Goal: Communication & Community: Ask a question

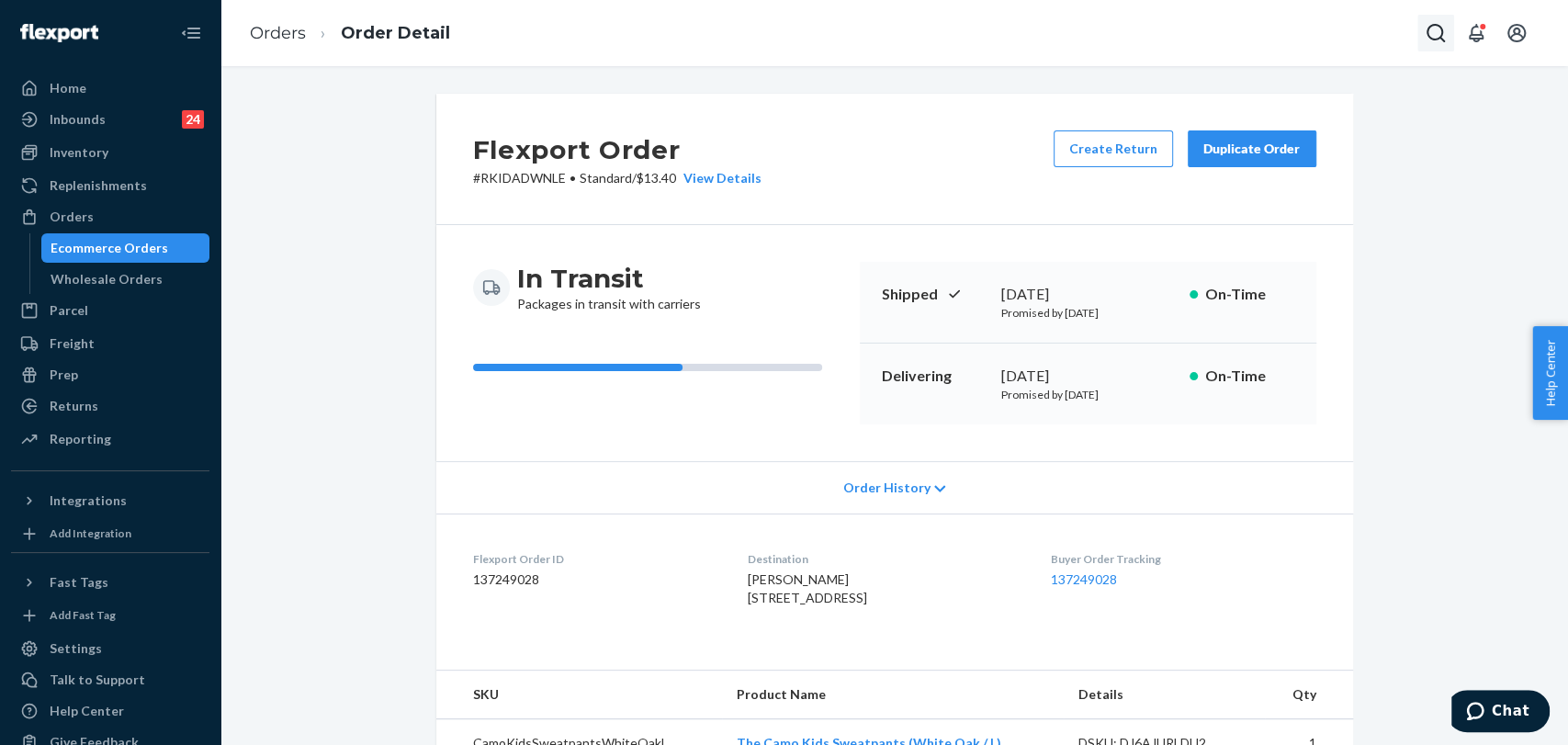
click at [1431, 40] on icon "Open Search Box" at bounding box center [1435, 33] width 22 height 22
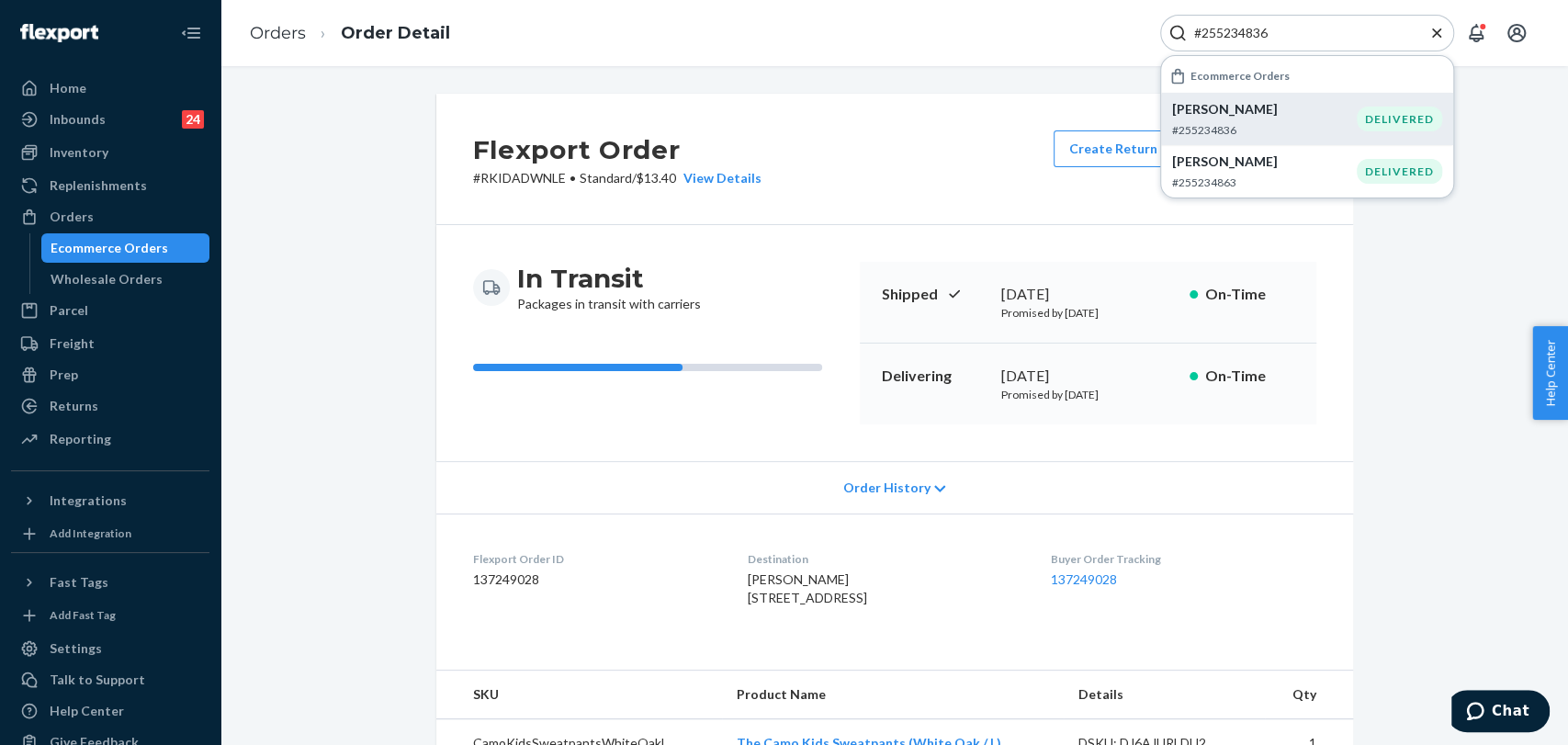
type input "#255234836"
click at [1227, 100] on p "Bunny Sakura" at bounding box center [1264, 109] width 184 height 19
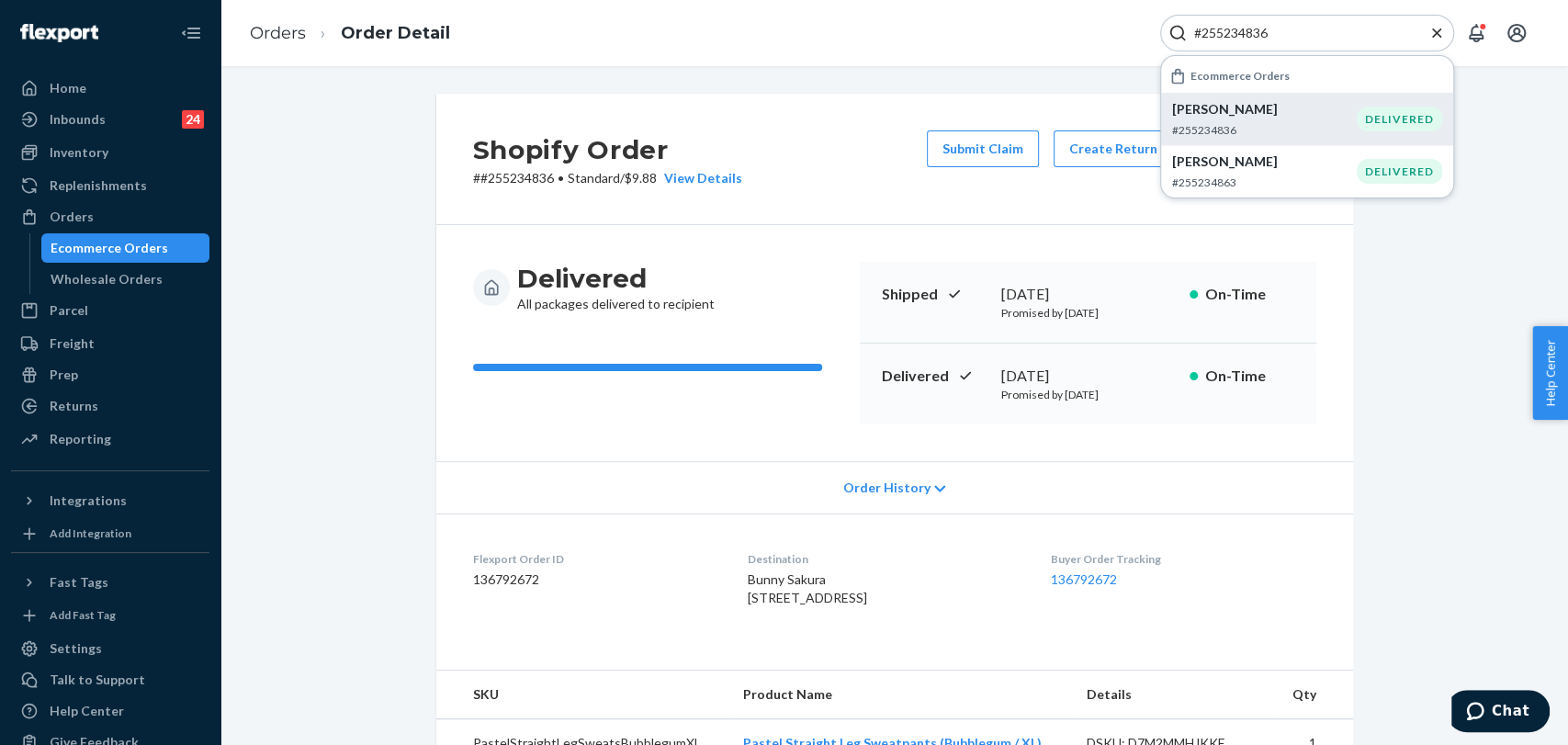
click at [1136, 339] on div "Shipped September 16, 2025 Promised by September 16, 2025 On-Time" at bounding box center [1088, 302] width 457 height 82
click at [1429, 28] on icon "Close Search" at bounding box center [1436, 33] width 19 height 19
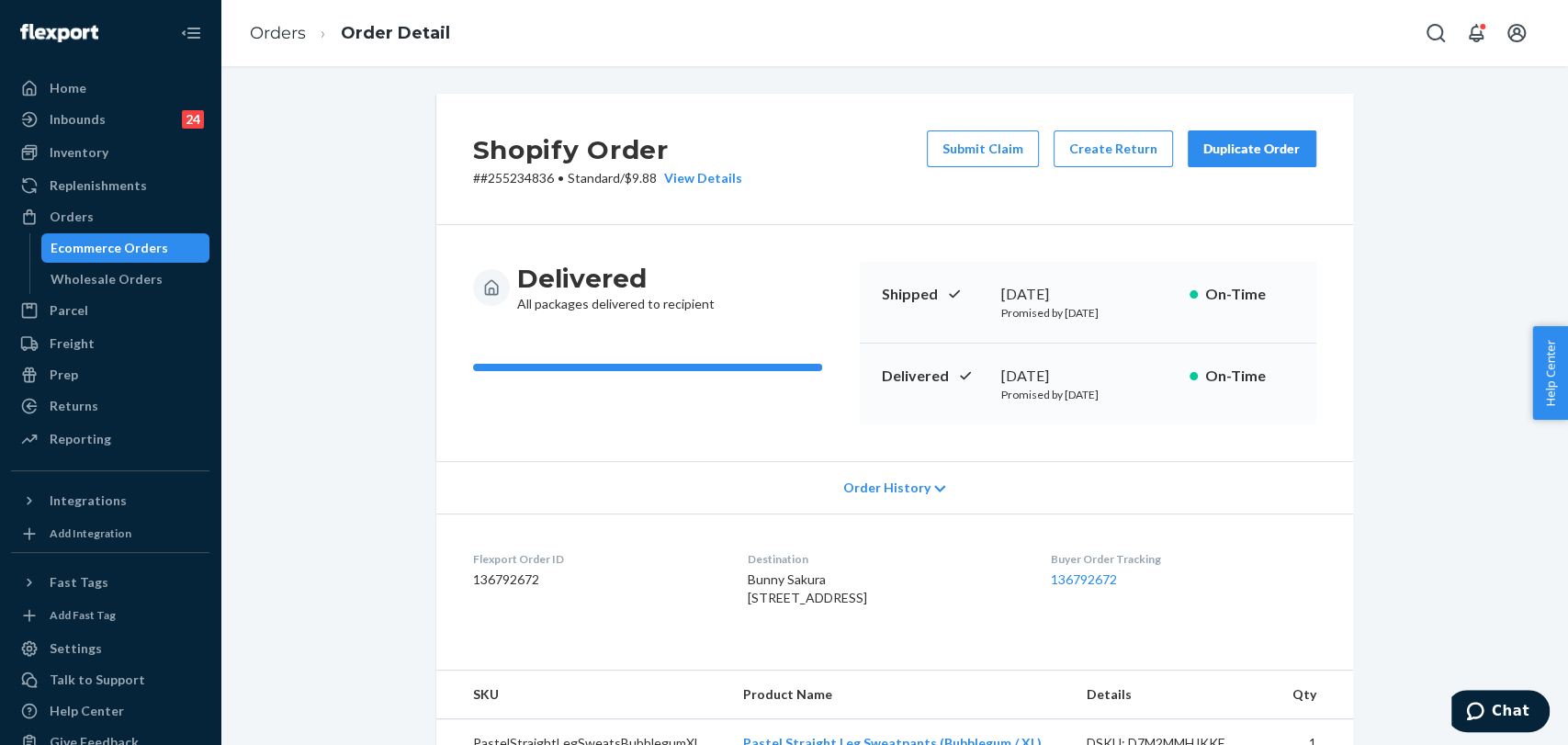
click at [1488, 685] on div "Shopify Order # #255234836 • Standard / $9.88 View Details Submit Claim Create …" at bounding box center [894, 703] width 1320 height 1219
click at [1494, 699] on button "Chat" at bounding box center [1498, 711] width 104 height 43
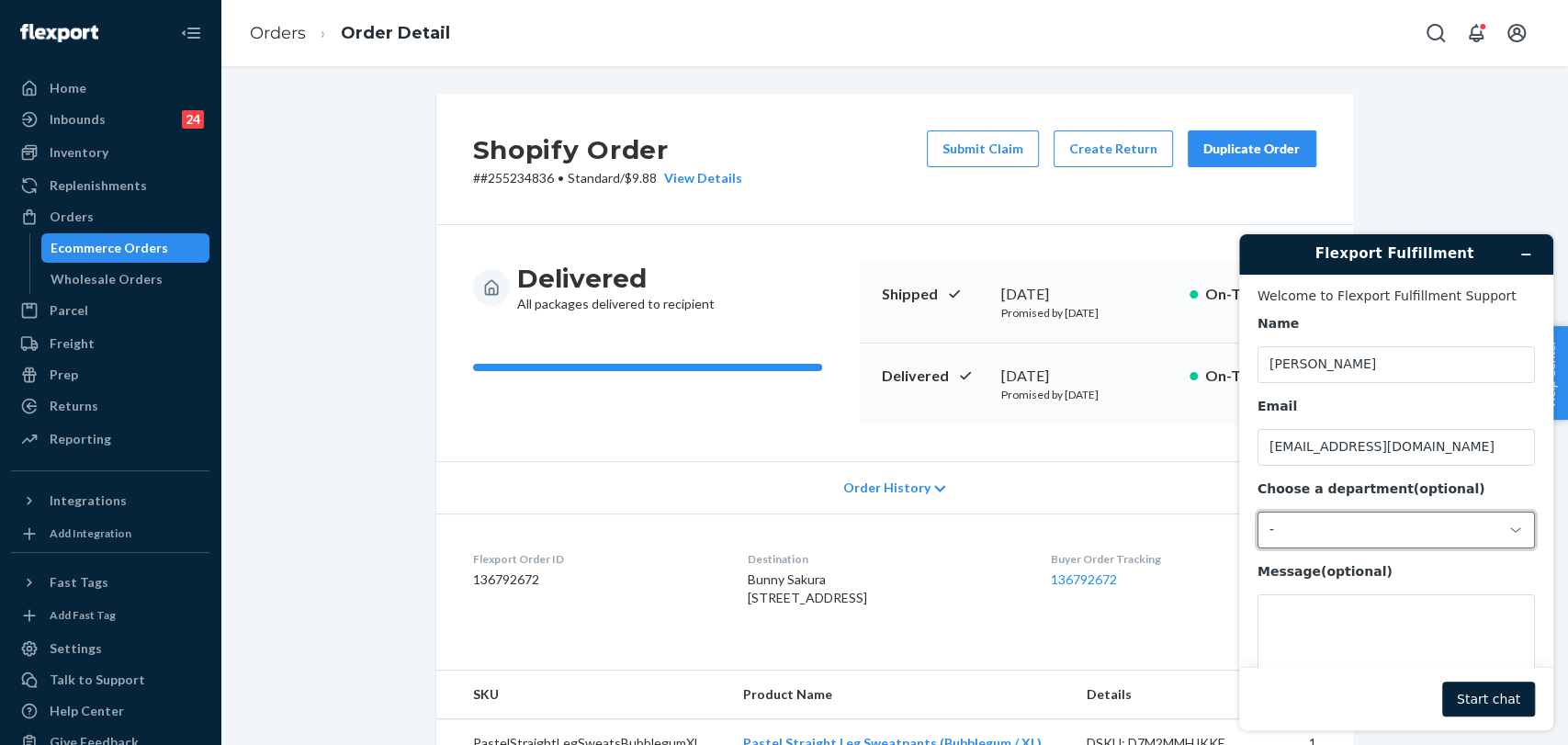
click at [1368, 543] on div "-" at bounding box center [1396, 530] width 277 height 37
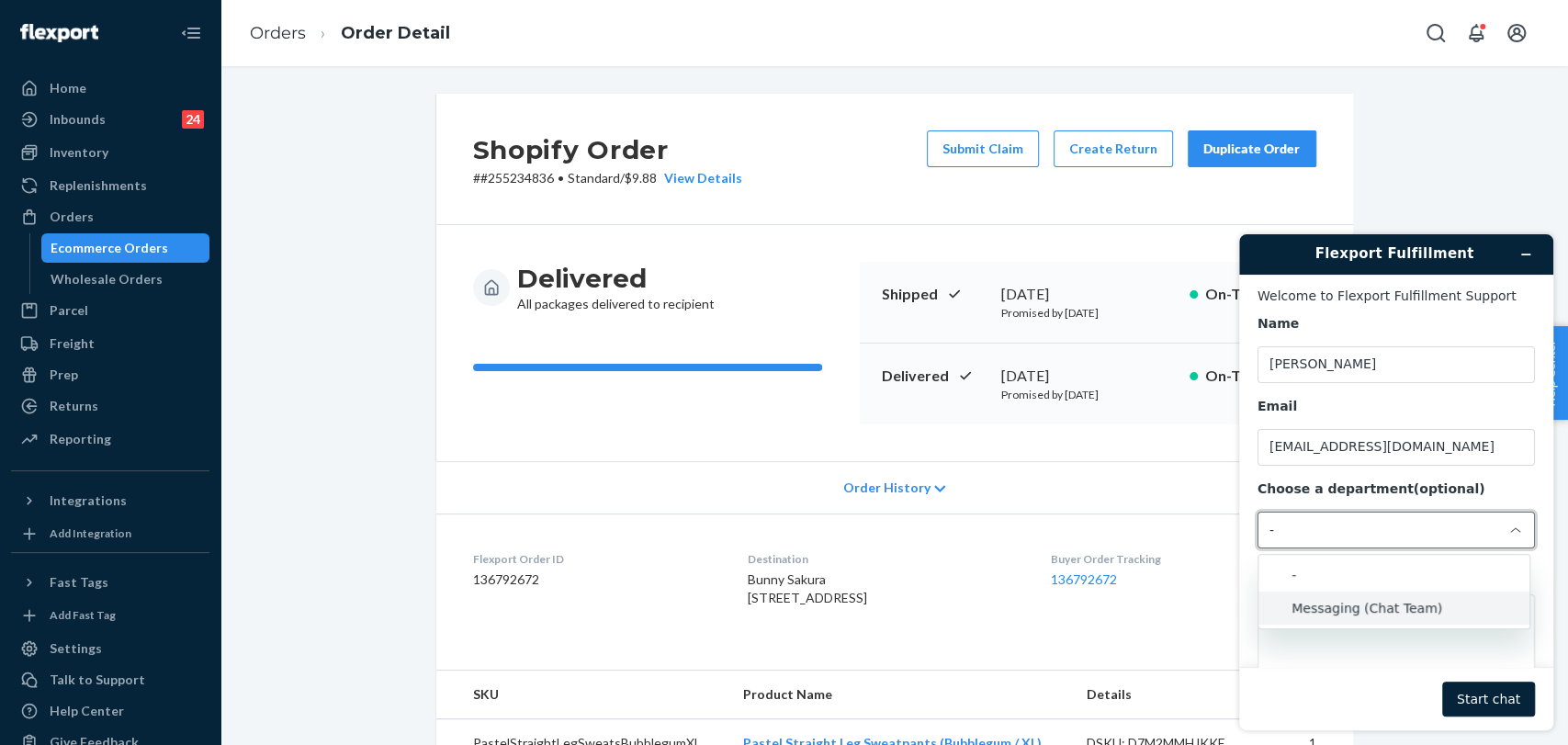
click at [1395, 612] on li "Messaging (Chat Team)" at bounding box center [1394, 608] width 271 height 33
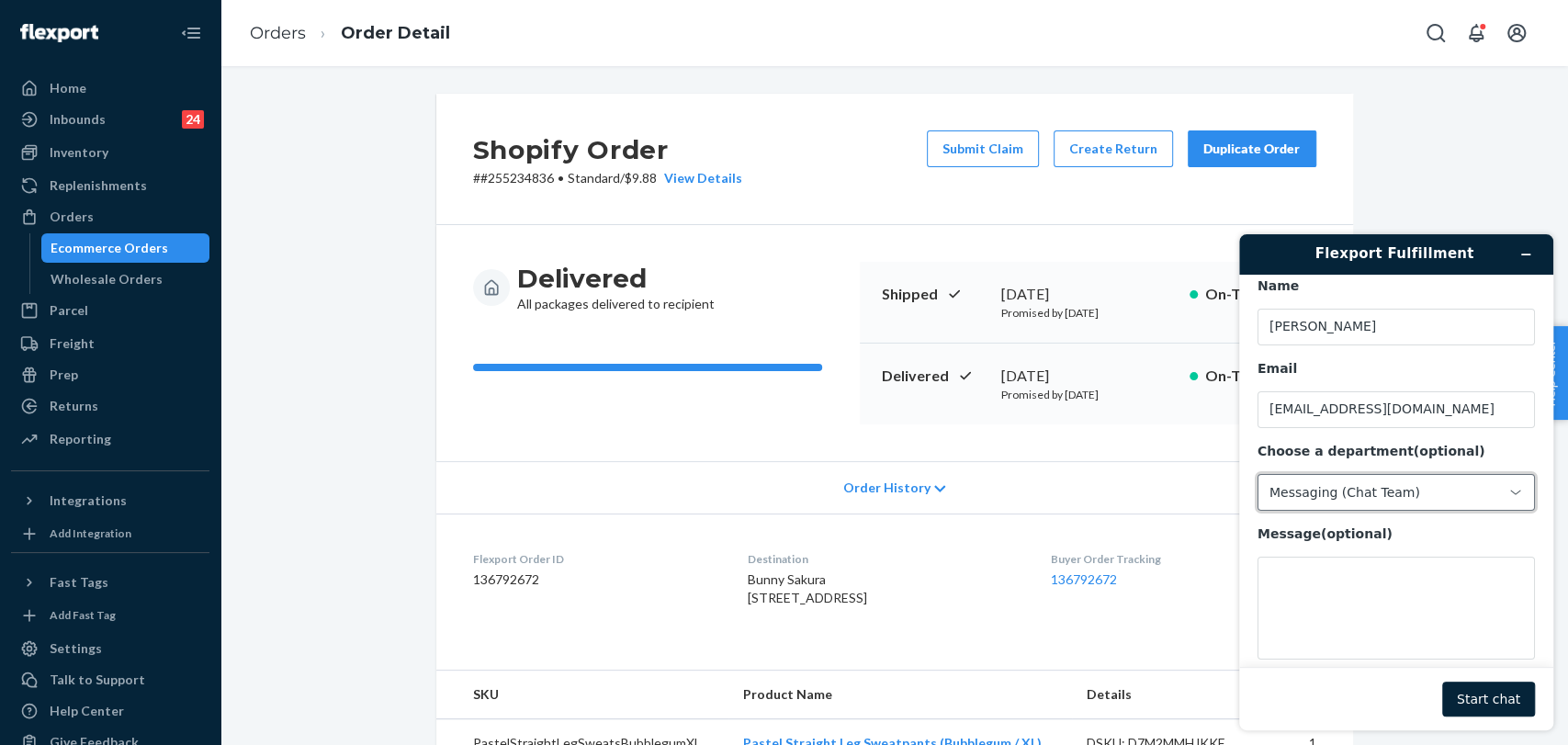
scroll to position [58, 0]
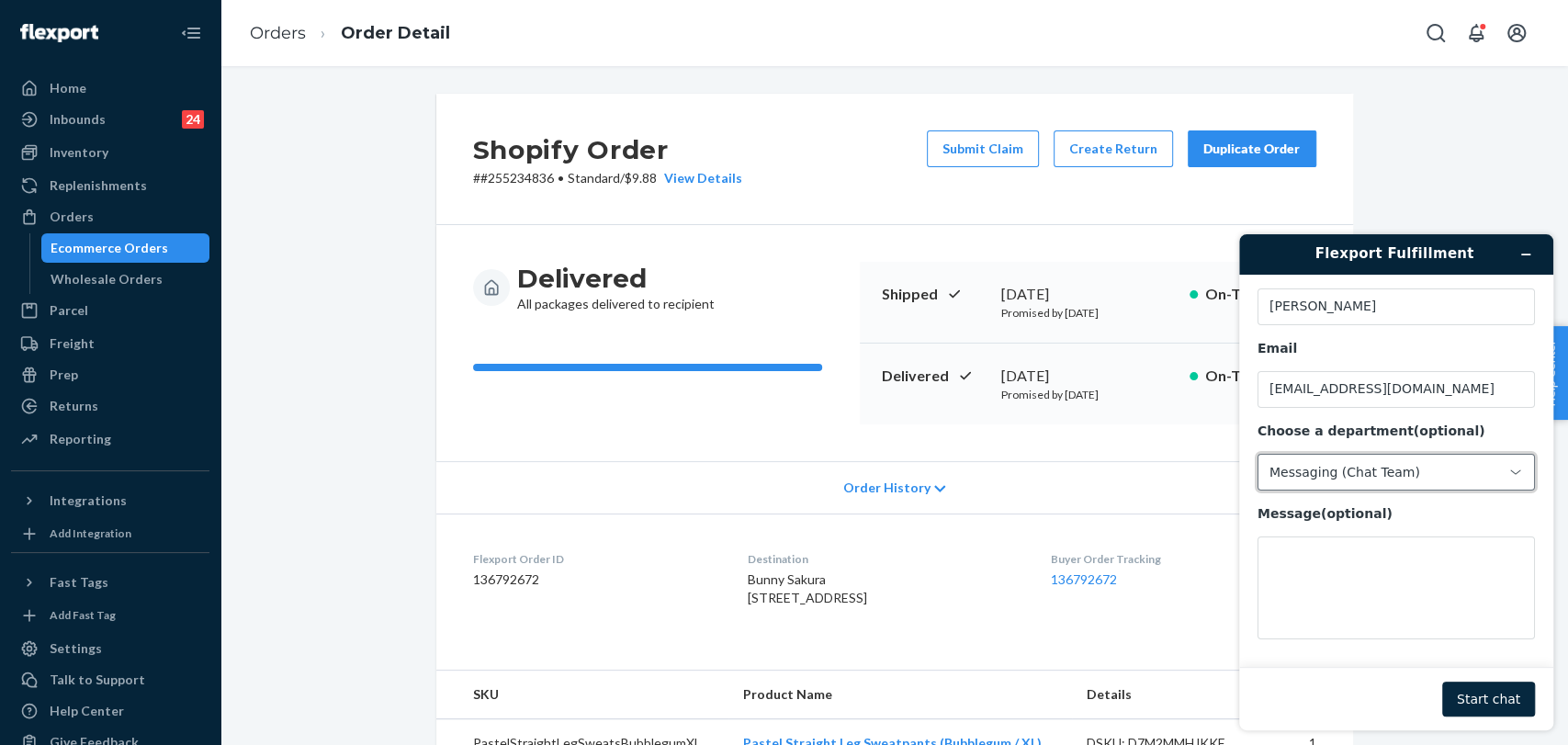
click at [1475, 688] on button "Start chat" at bounding box center [1488, 699] width 93 height 35
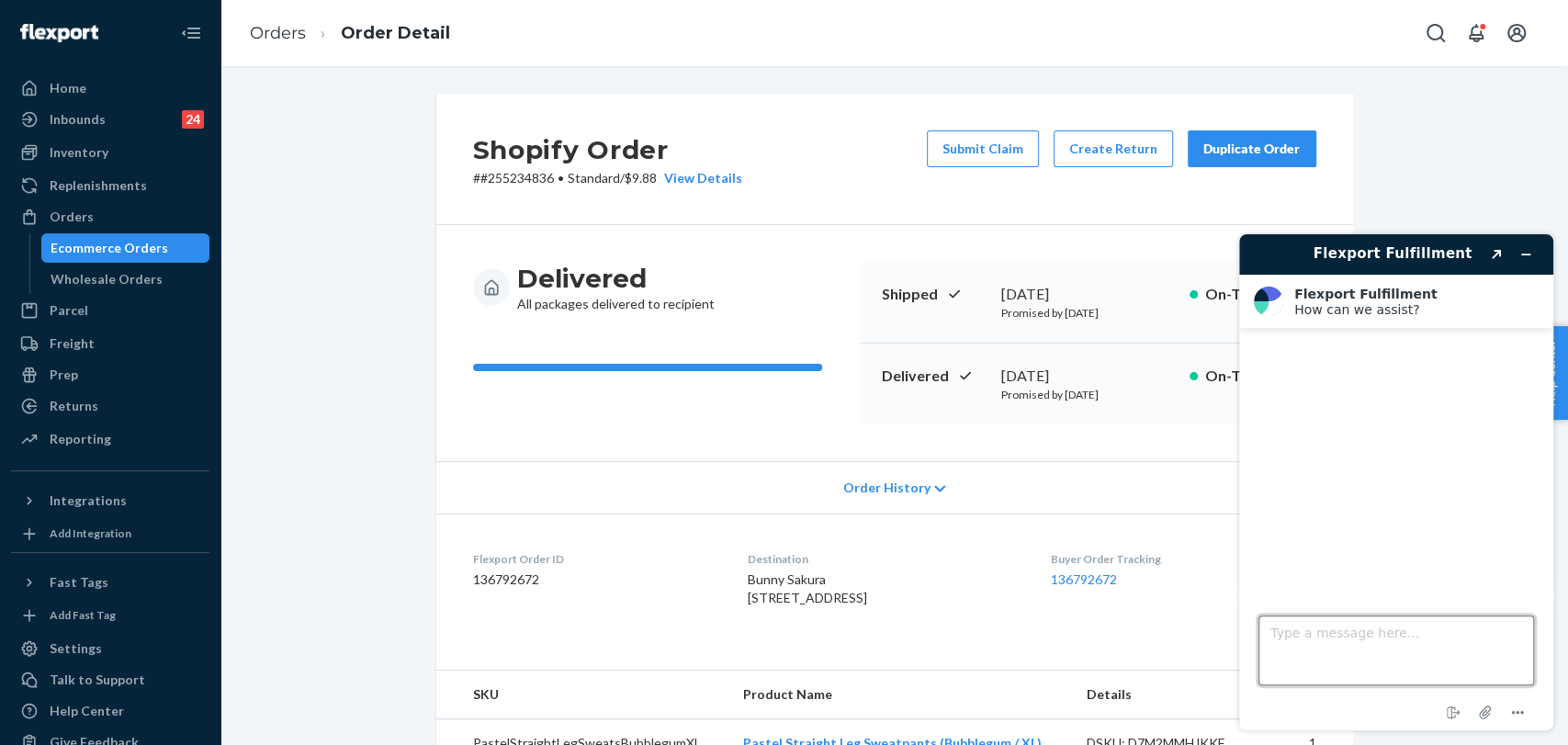
click at [1356, 653] on textarea "Type a message here..." at bounding box center [1396, 650] width 275 height 69
drag, startPoint x: 528, startPoint y: 178, endPoint x: 474, endPoint y: 179, distance: 54.0
click at [474, 179] on p "# #255234836 • Standard / $9.88 View Details" at bounding box center [607, 178] width 269 height 19
copy p "#255234836"
click at [1504, 641] on textarea "Hi May I ask for a POD for this order" at bounding box center [1396, 650] width 275 height 69
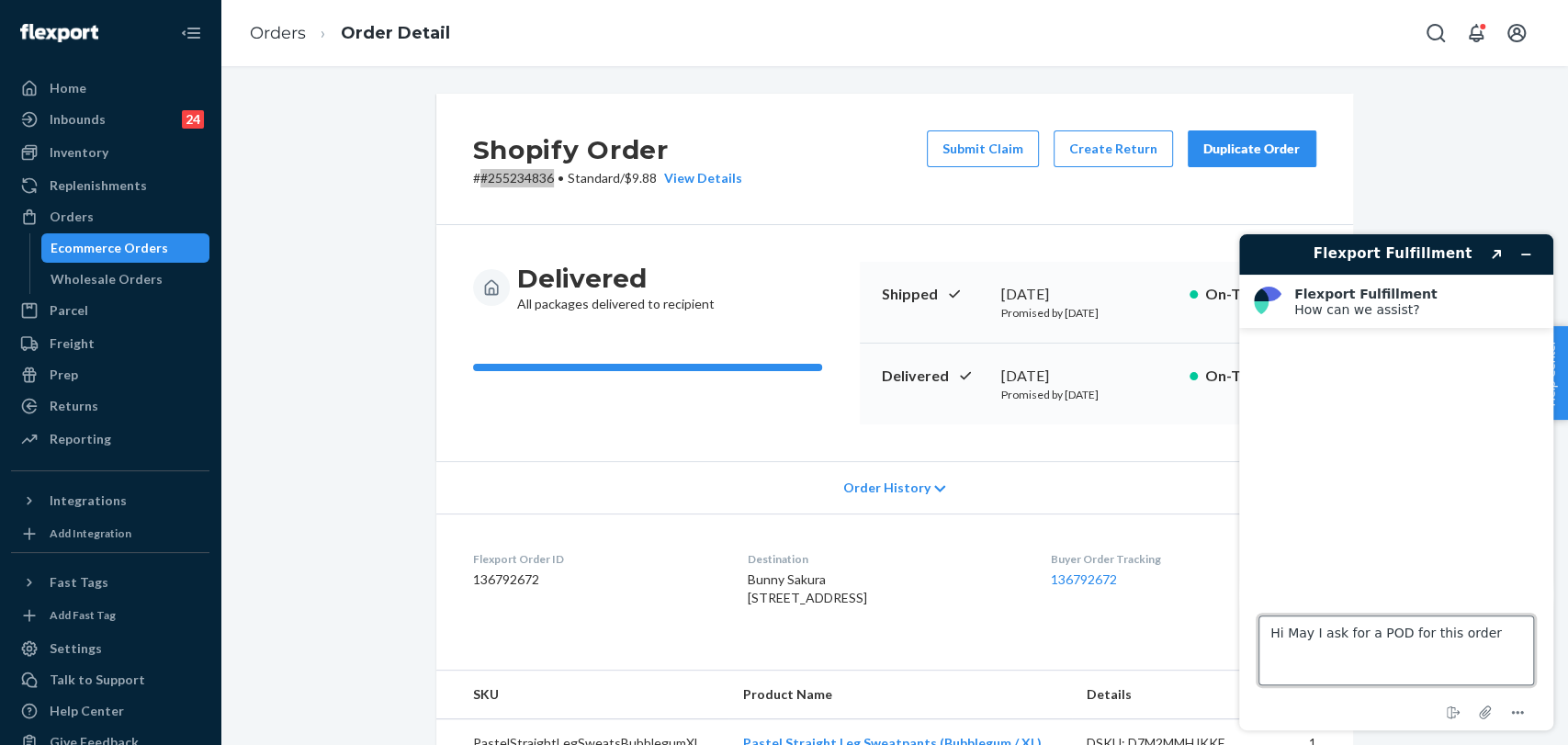
paste textarea "#255234836"
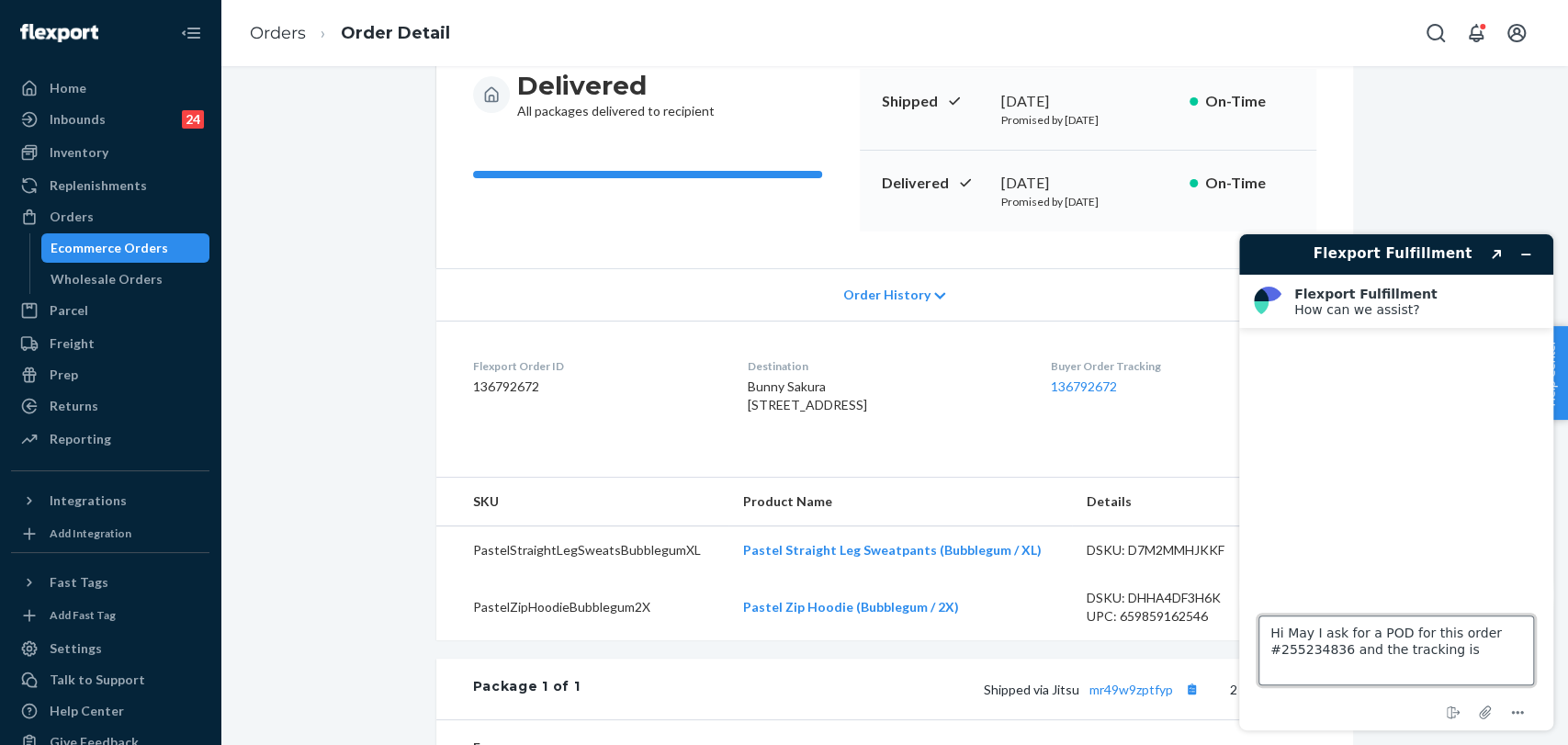
scroll to position [306, 0]
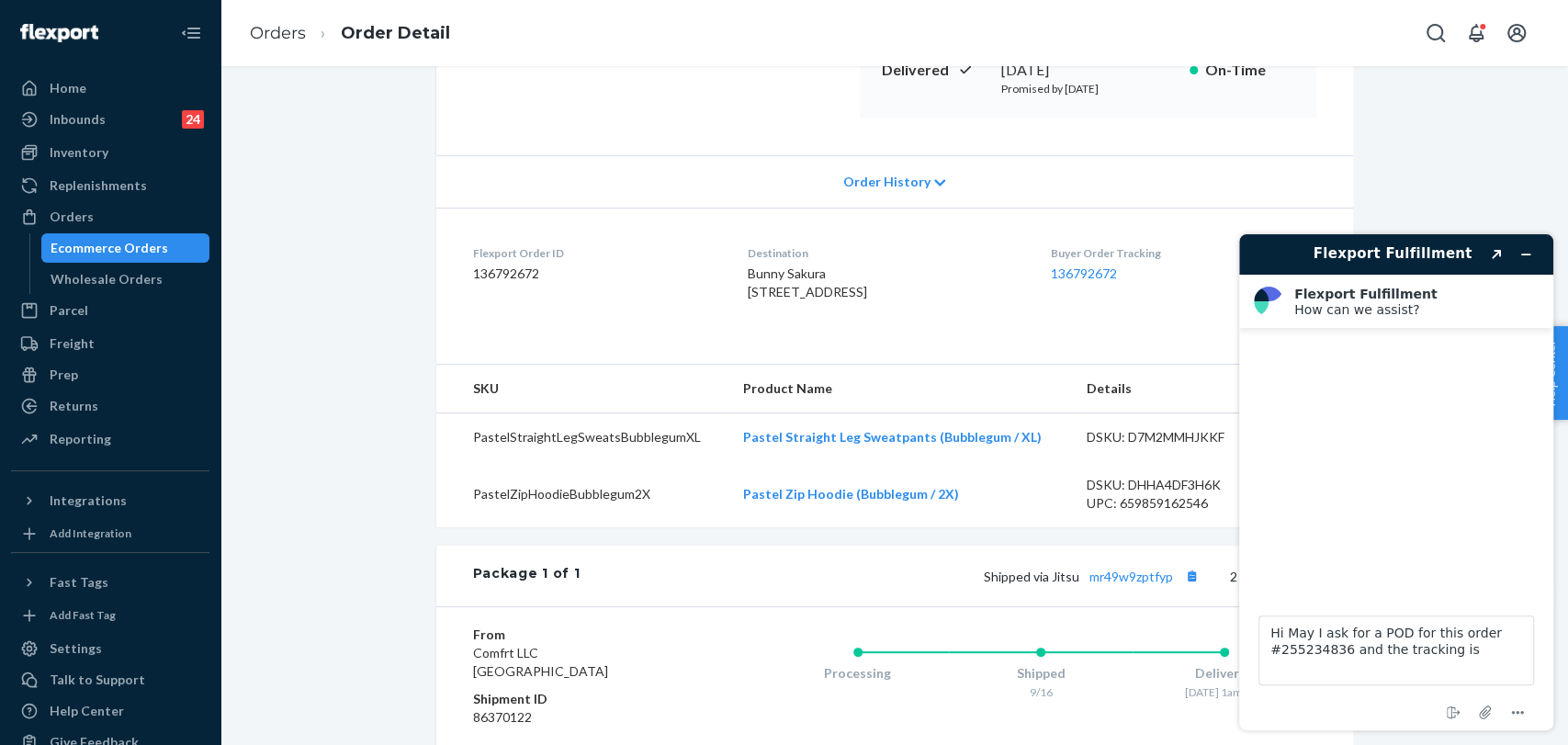
click at [822, 175] on div "Order History" at bounding box center [894, 181] width 917 height 52
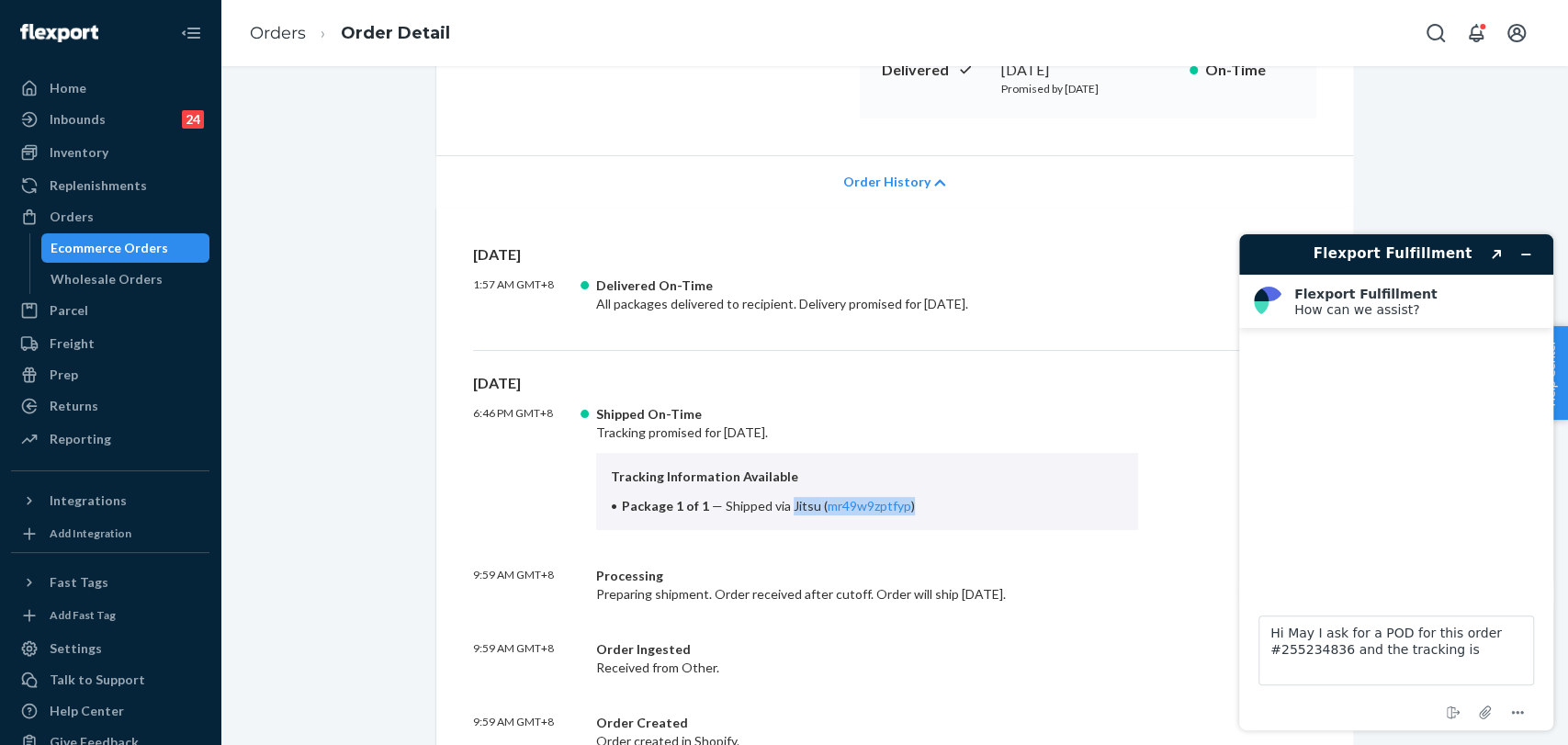
drag, startPoint x: 778, startPoint y: 505, endPoint x: 942, endPoint y: 505, distance: 164.0
click at [942, 505] on li "Package 1 of 1 — Shipped via Jitsu ( mr49w9zptfyp )" at bounding box center [867, 506] width 513 height 19
copy span "Jitsu ( mr49w9zptfyp )"
click at [1473, 662] on textarea "Hi May I ask for a POD for this order #255234836 and the tracking is" at bounding box center [1396, 650] width 275 height 69
paste textarea "Jitsu (mr49w9zptfyp)"
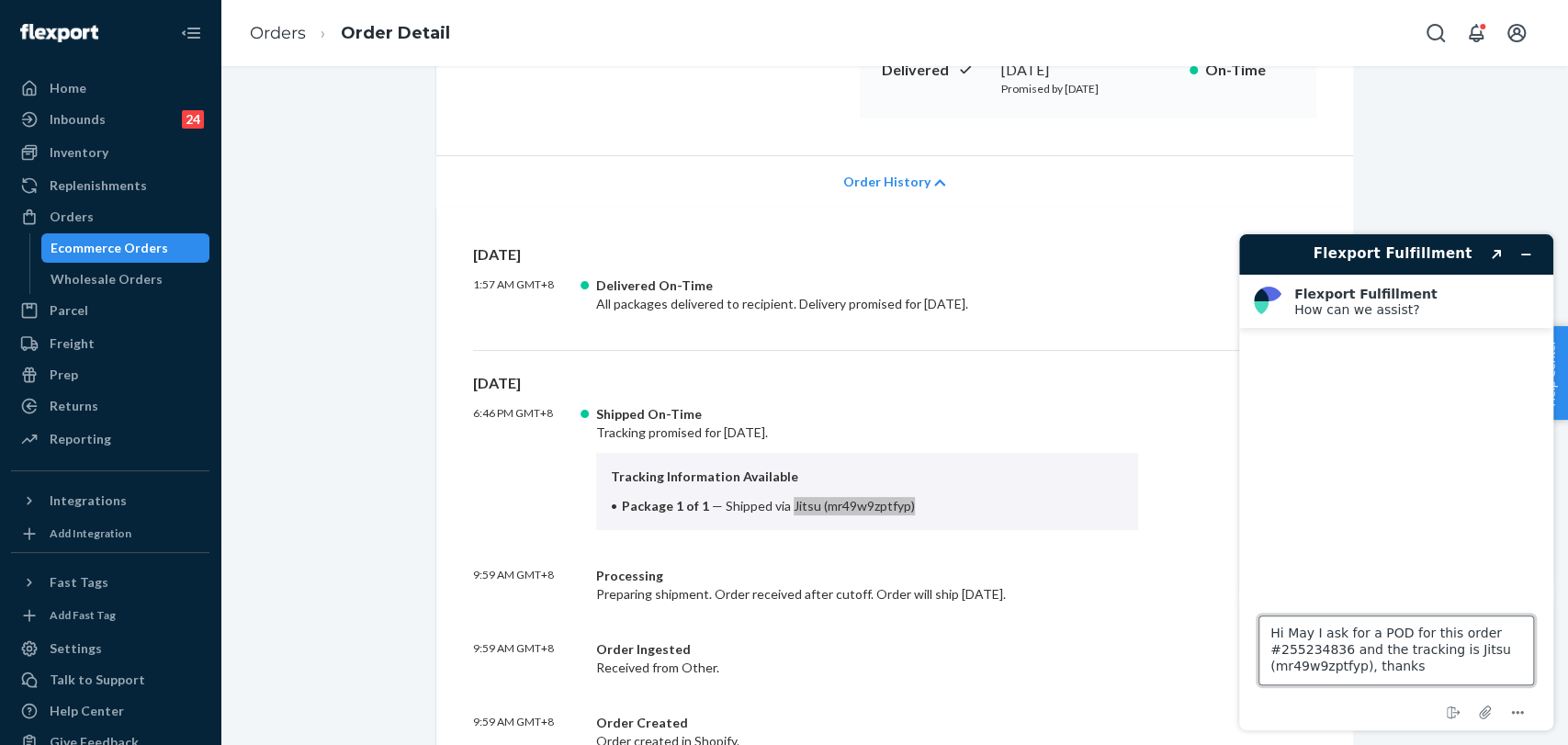
type textarea "Hi May I ask for a POD for this order #255234836 and the tracking is Jitsu (mr4…"
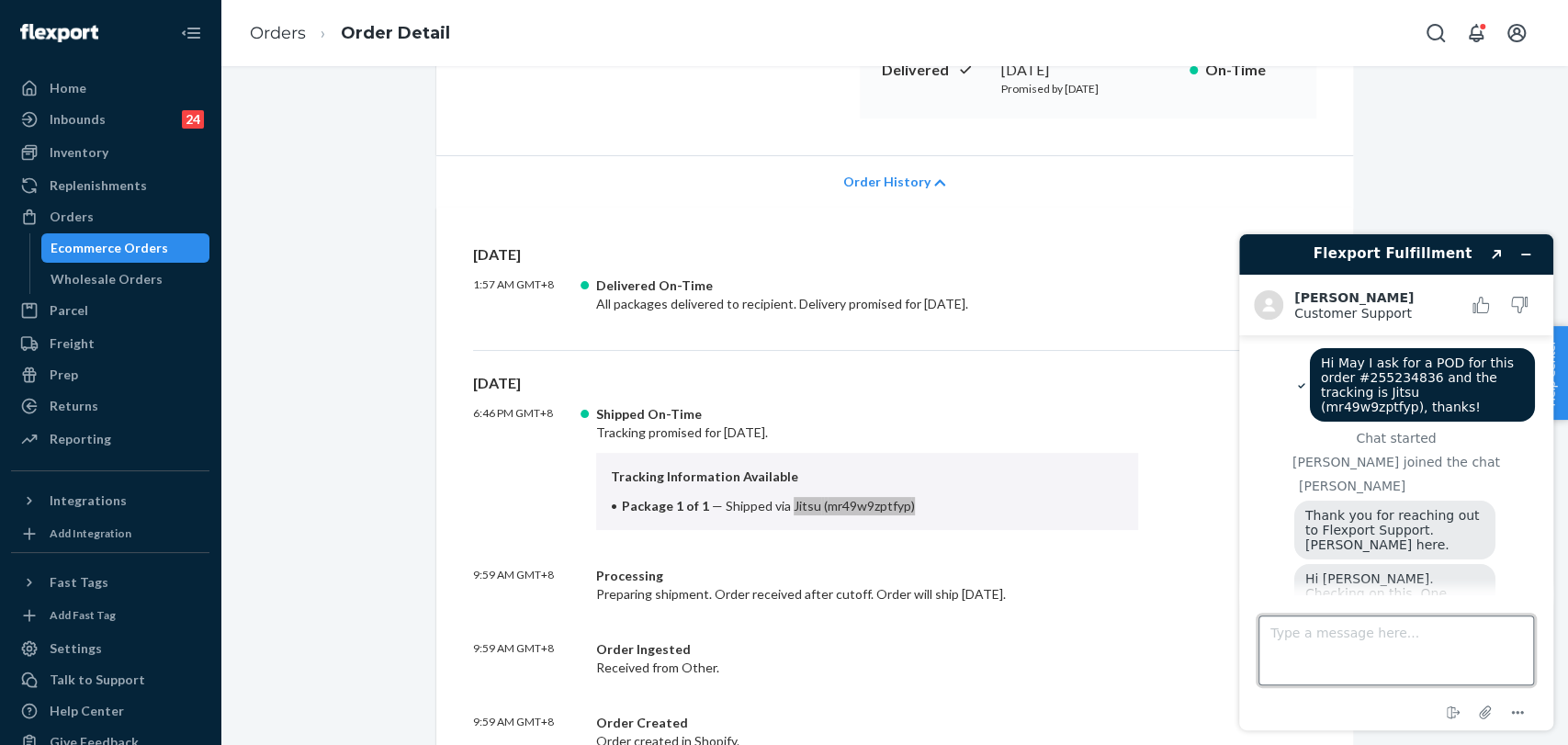
scroll to position [158, 0]
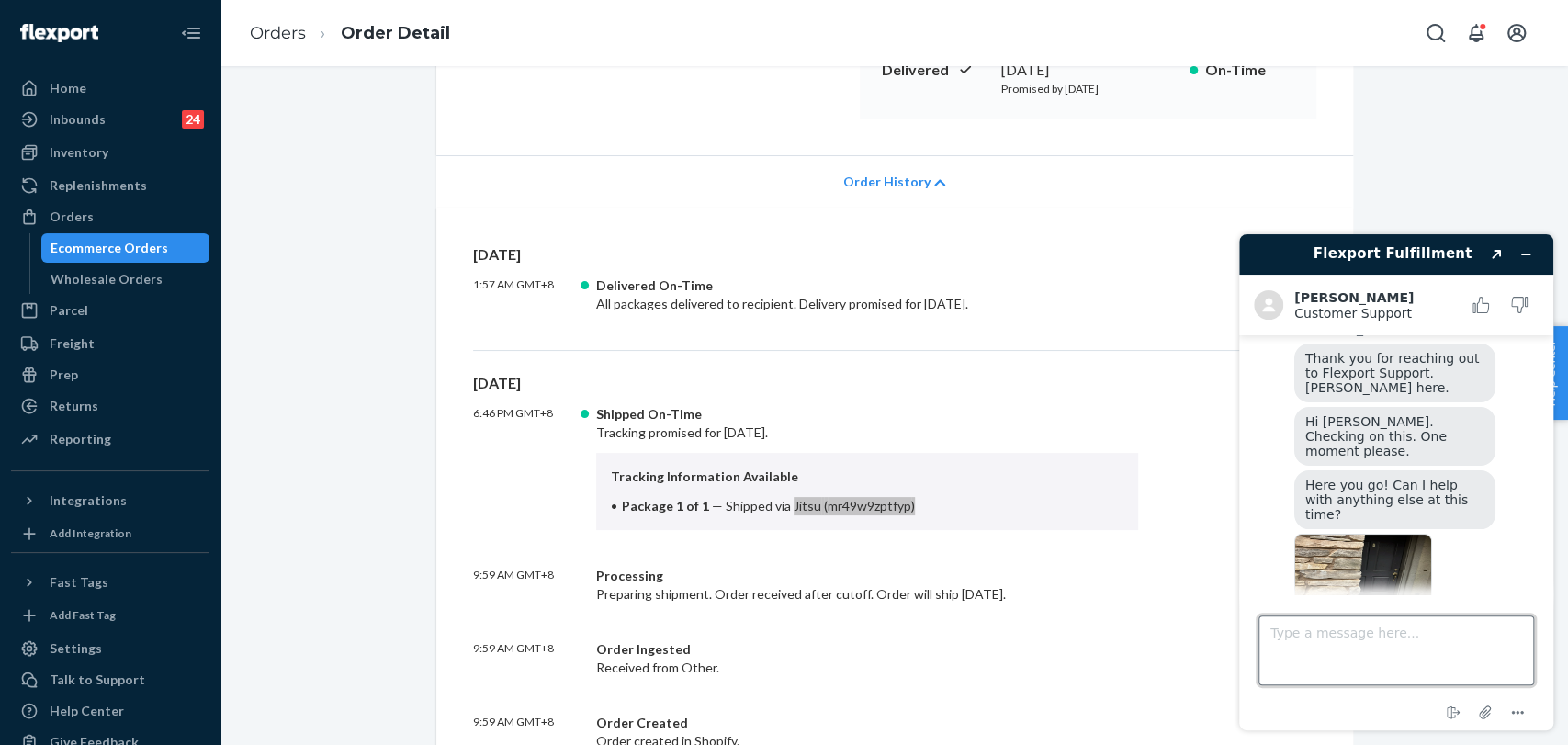
click at [1365, 659] on textarea "Type a message here..." at bounding box center [1396, 650] width 275 height 69
type textarea "yay! Thanks. That's all."
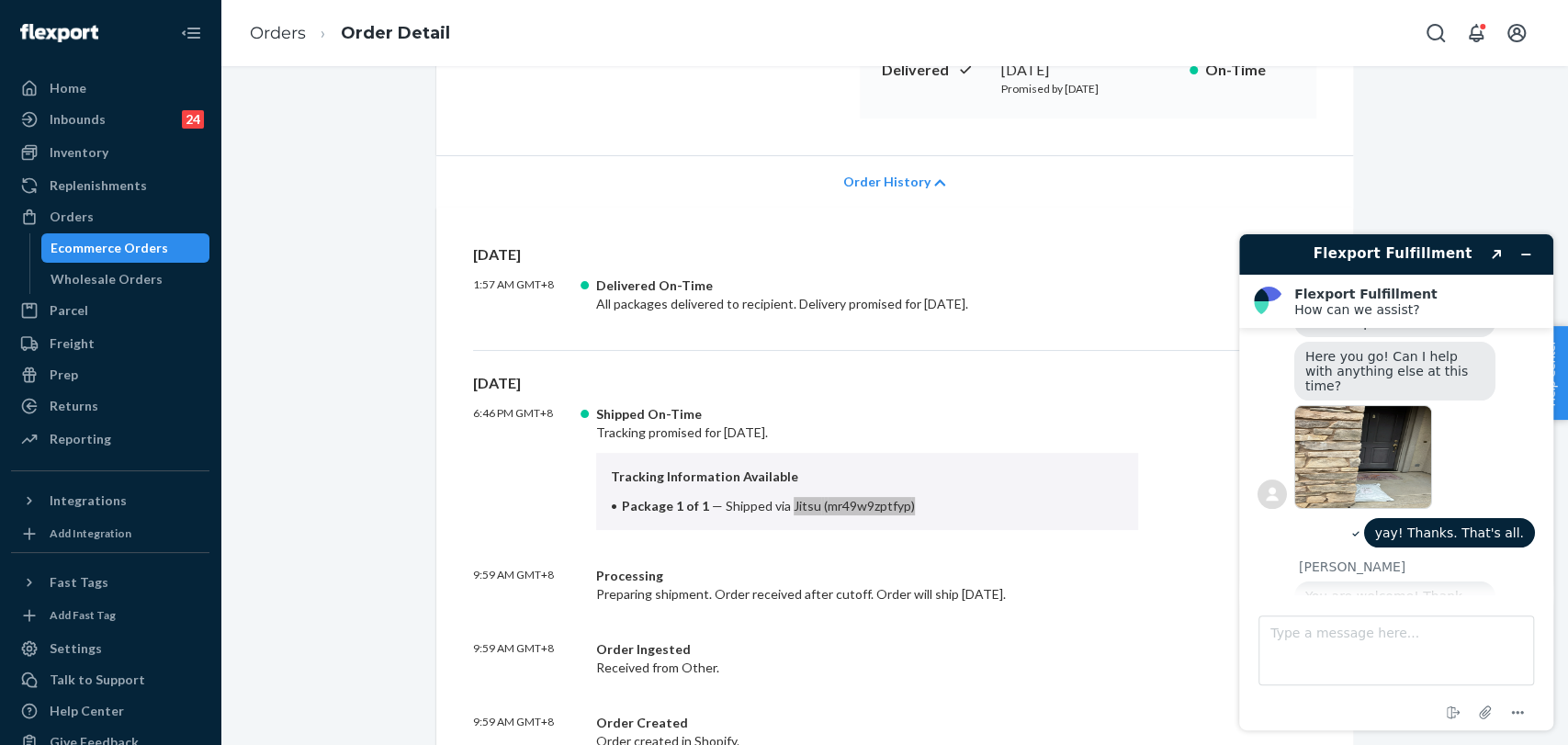
scroll to position [612, 0]
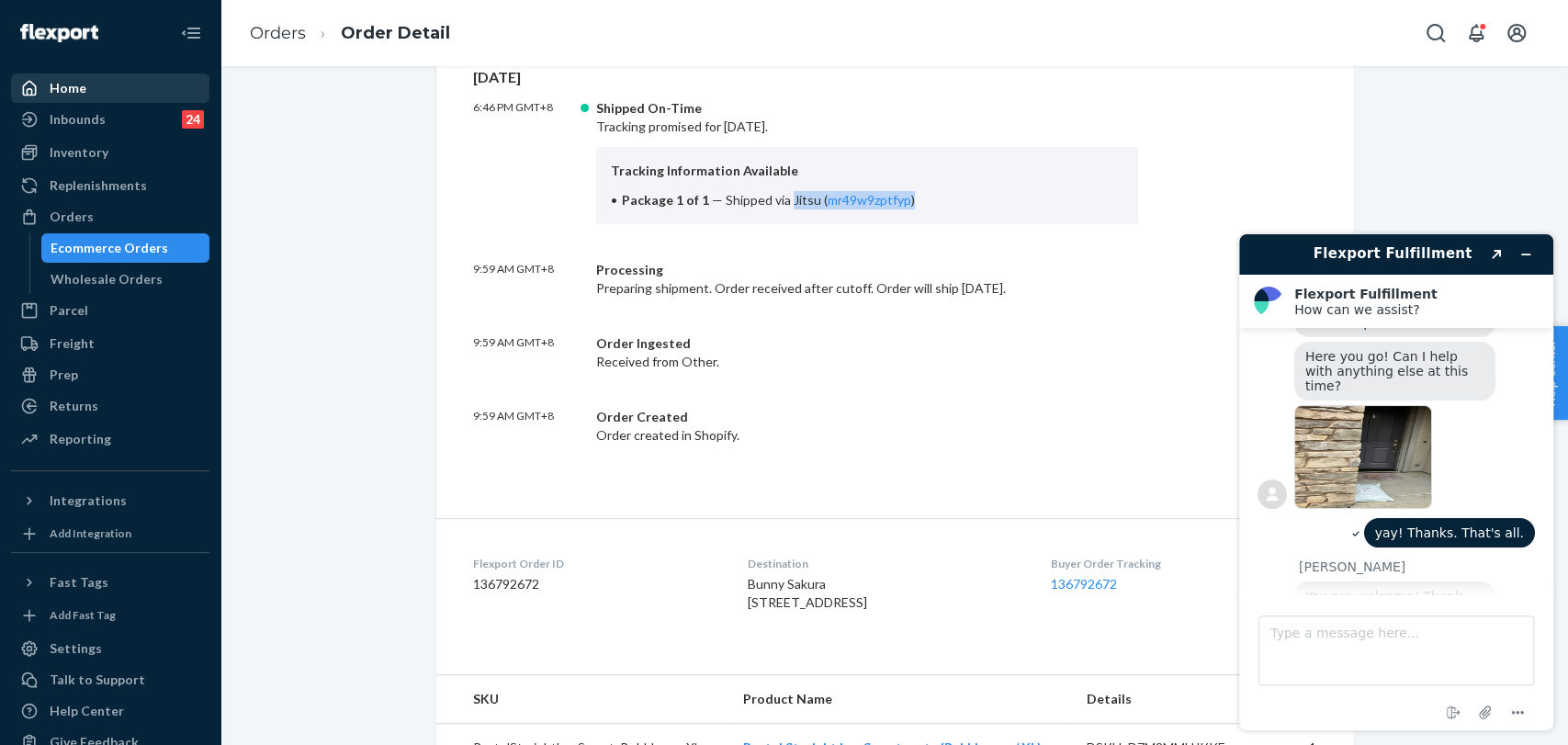
click at [45, 73] on link "Home" at bounding box center [110, 88] width 198 height 30
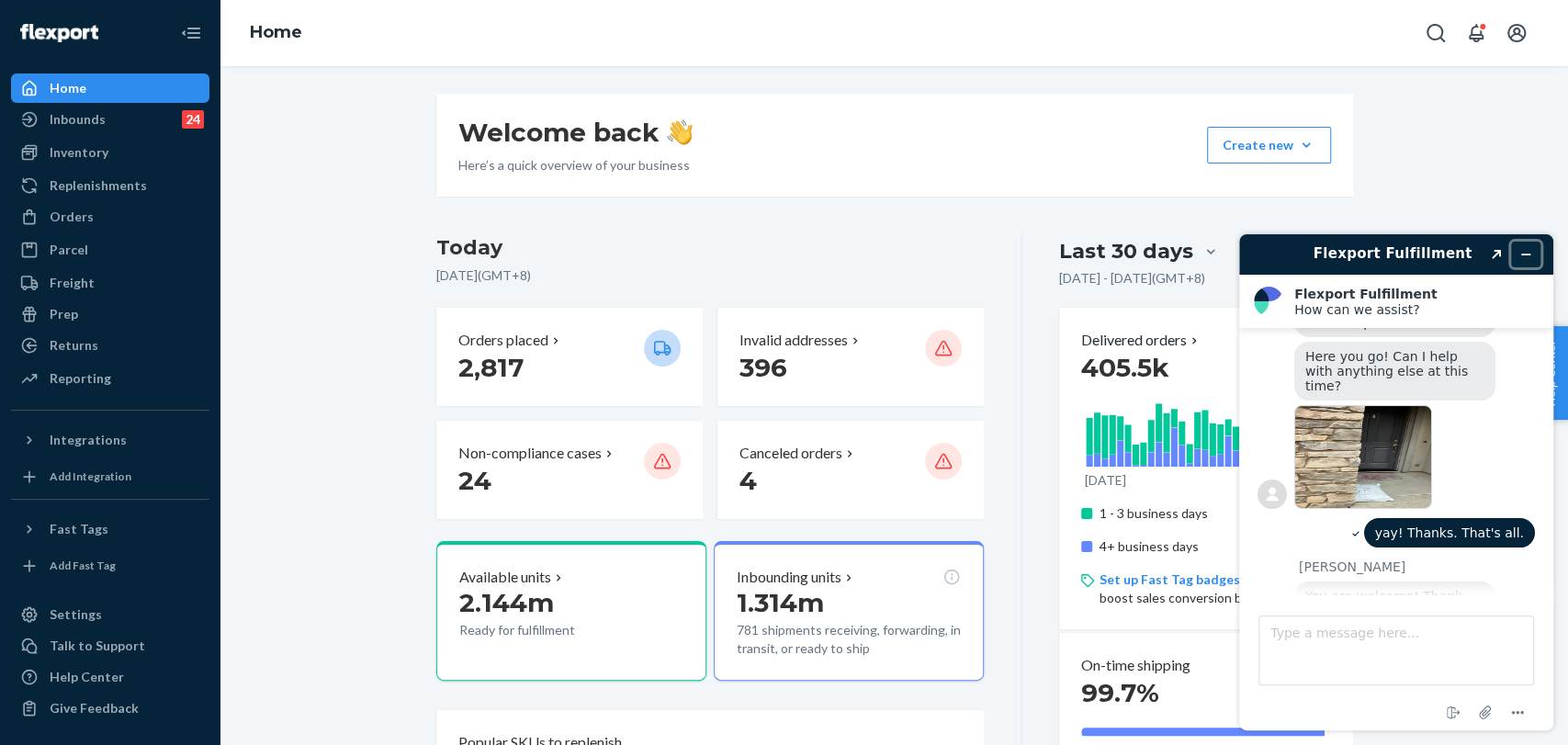
click at [1534, 259] on button "Minimize widget" at bounding box center [1525, 255] width 30 height 26
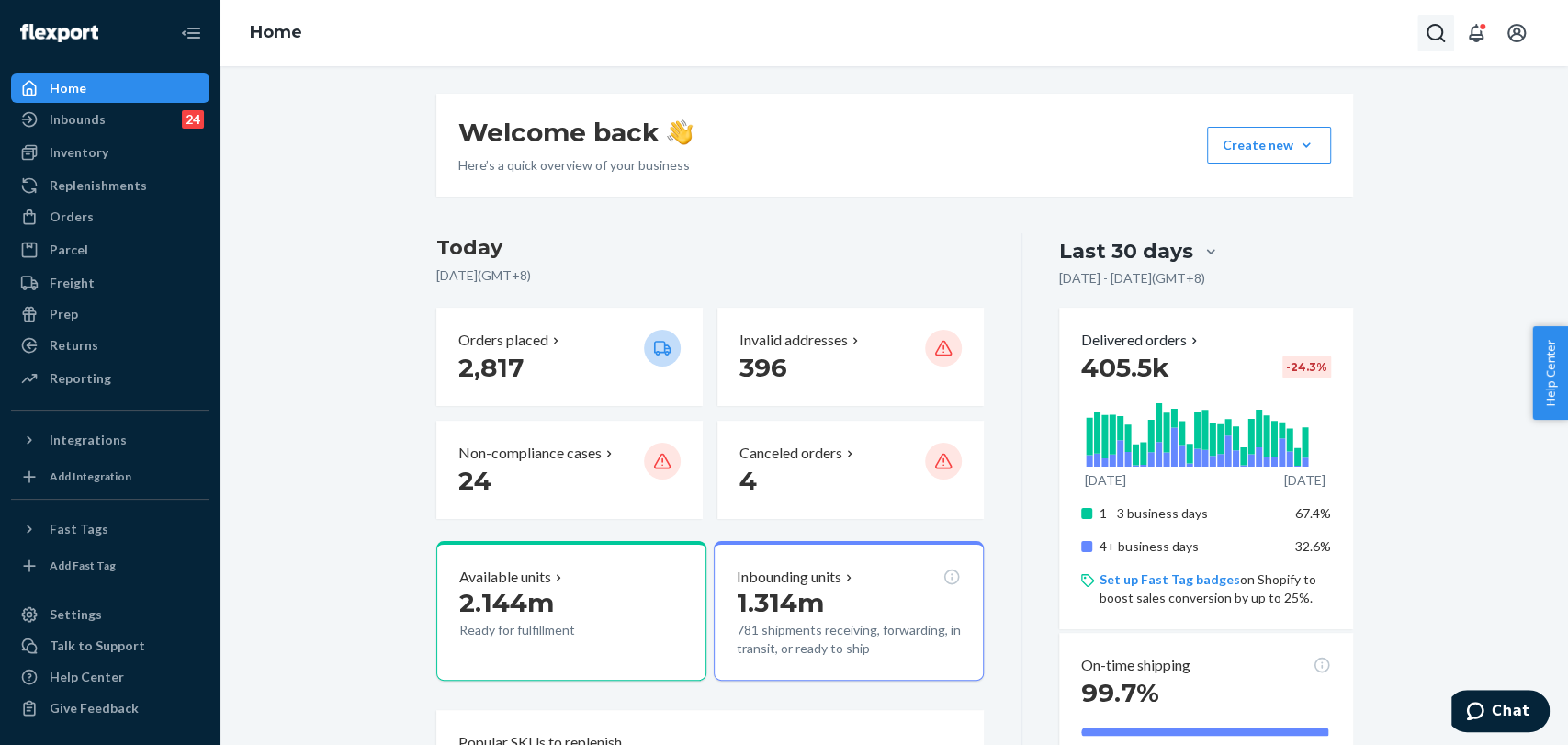
click at [1418, 33] on button "Open Search Box" at bounding box center [1435, 33] width 37 height 37
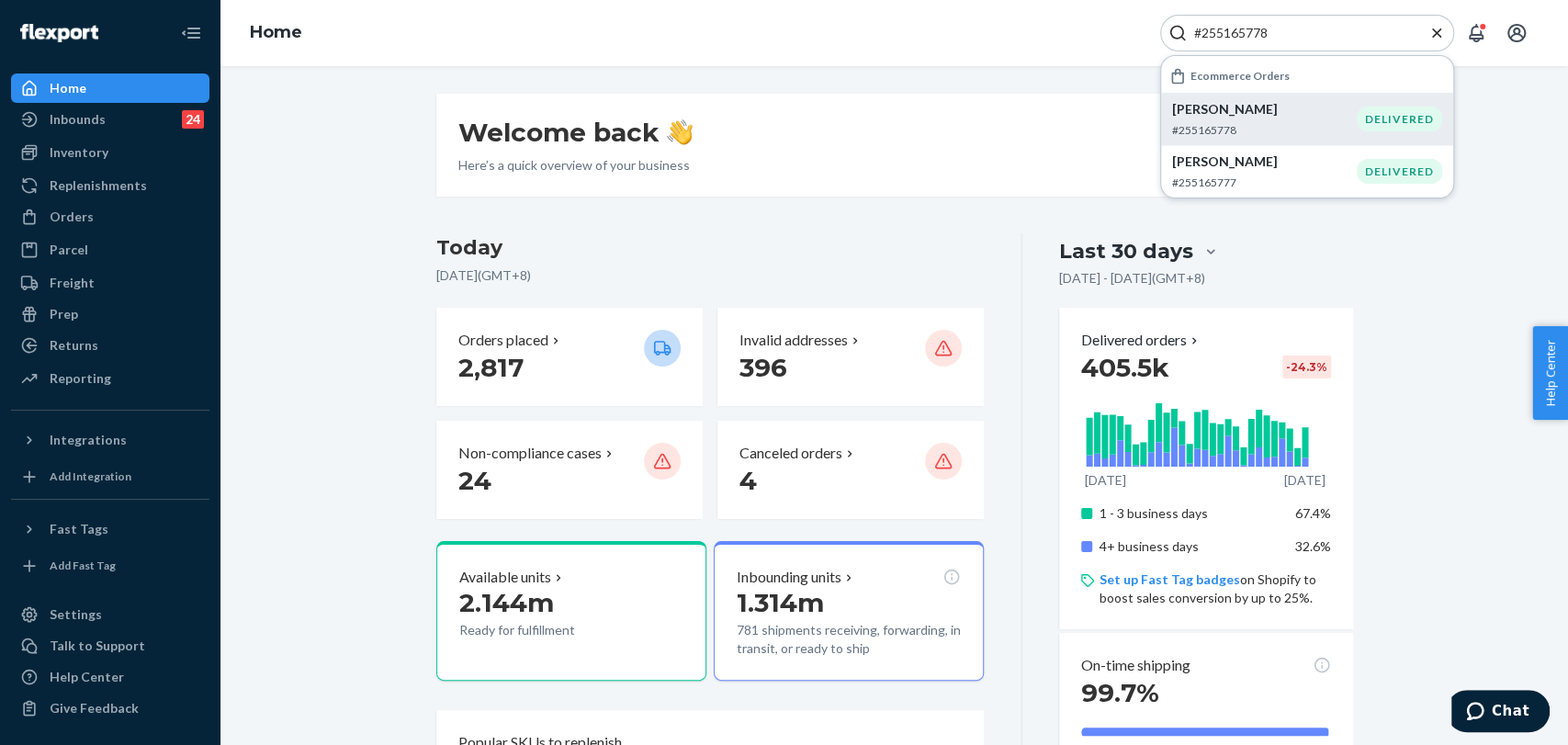
type input "#255165778"
click at [1261, 103] on p "Vanessa Eidell" at bounding box center [1264, 109] width 184 height 19
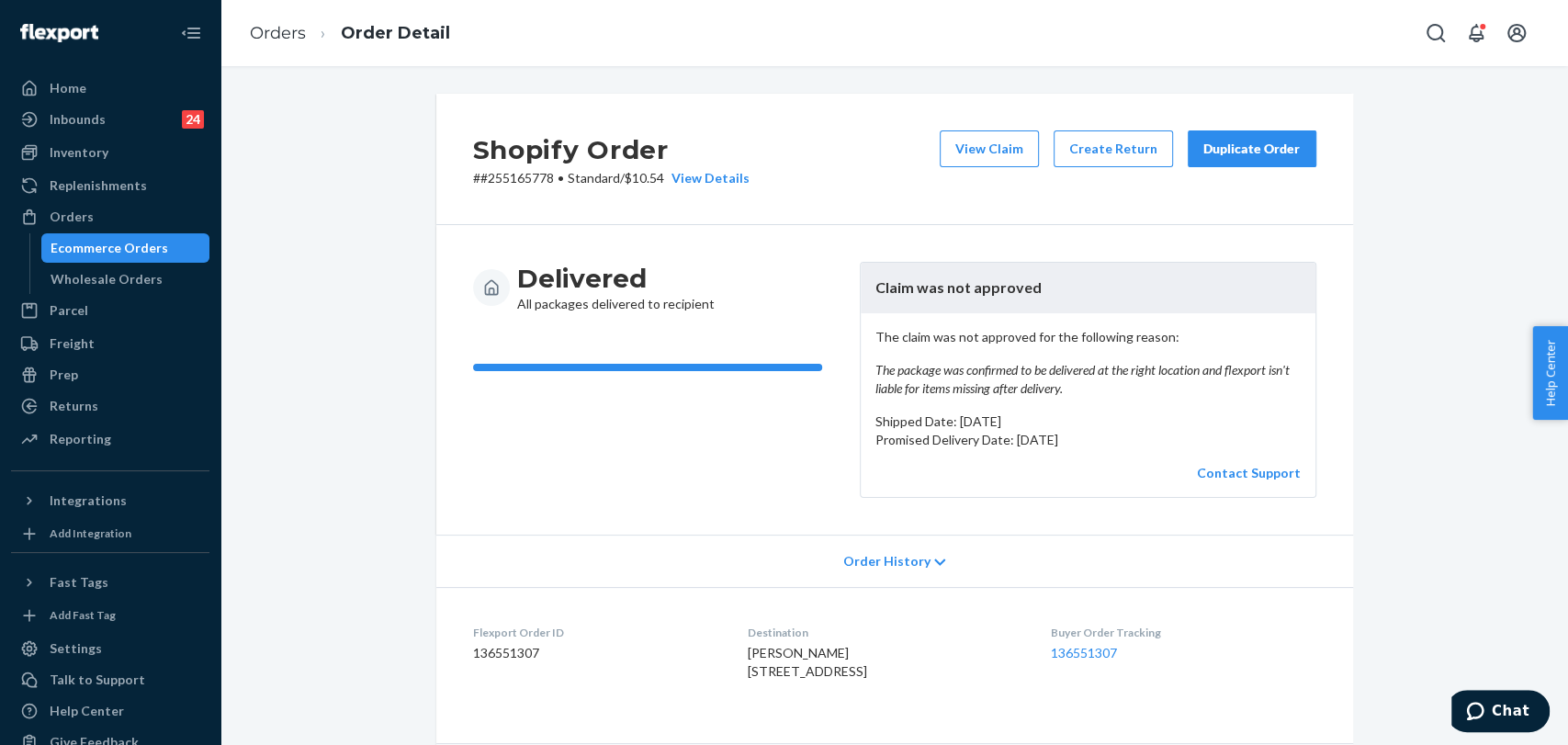
click at [1213, 160] on button "Duplicate Order" at bounding box center [1251, 149] width 129 height 37
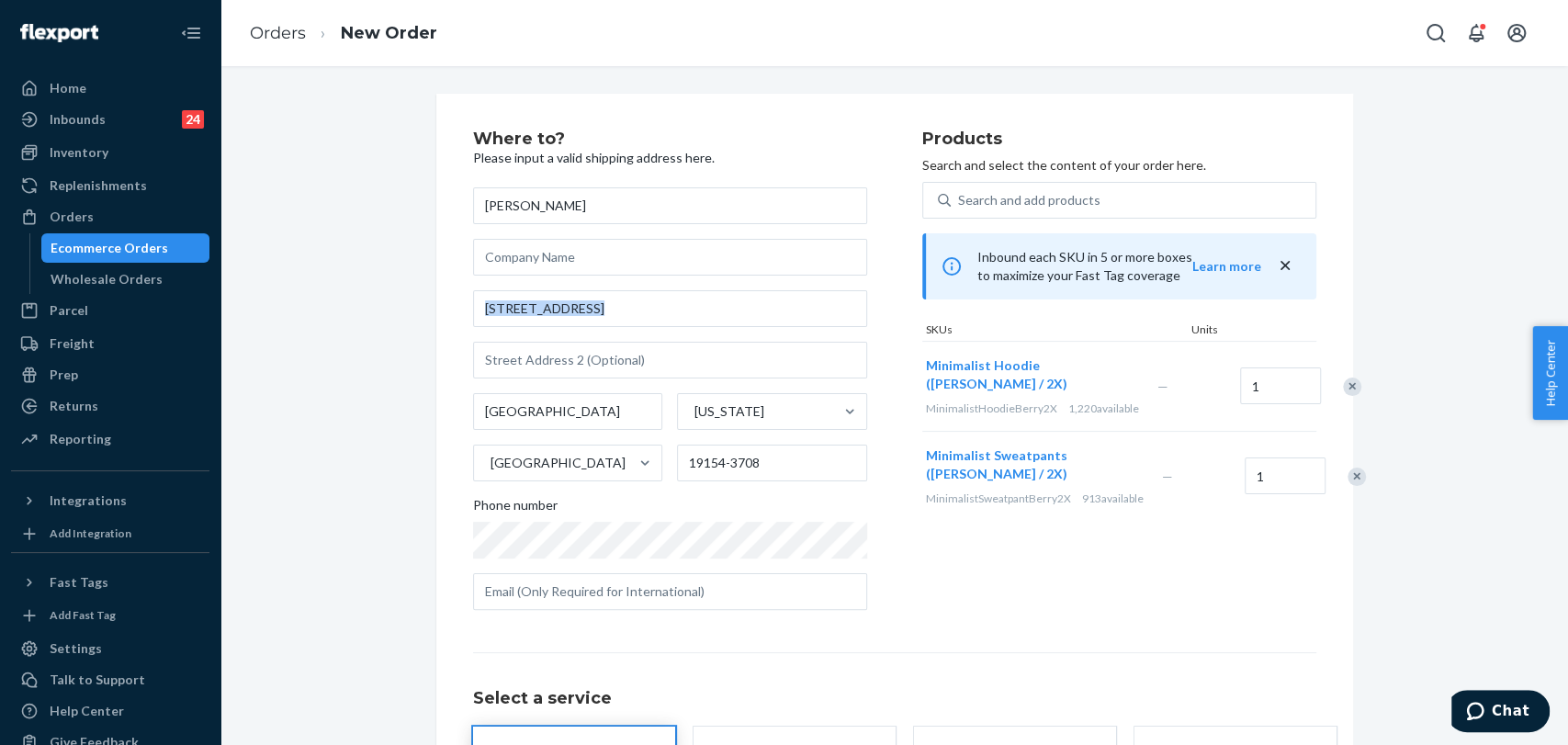
drag, startPoint x: 462, startPoint y: 308, endPoint x: 707, endPoint y: 345, distance: 247.8
click at [707, 345] on div "Where to? Please input a valid shipping address here. Vanessa Eidell 4310 Green…" at bounding box center [894, 511] width 917 height 835
click at [655, 321] on input "4310 Greenmount Rd" at bounding box center [669, 309] width 394 height 37
click at [480, 310] on input "4310 Greenmount Rd" at bounding box center [669, 309] width 394 height 37
drag, startPoint x: 474, startPoint y: 309, endPoint x: 714, endPoint y: 342, distance: 242.3
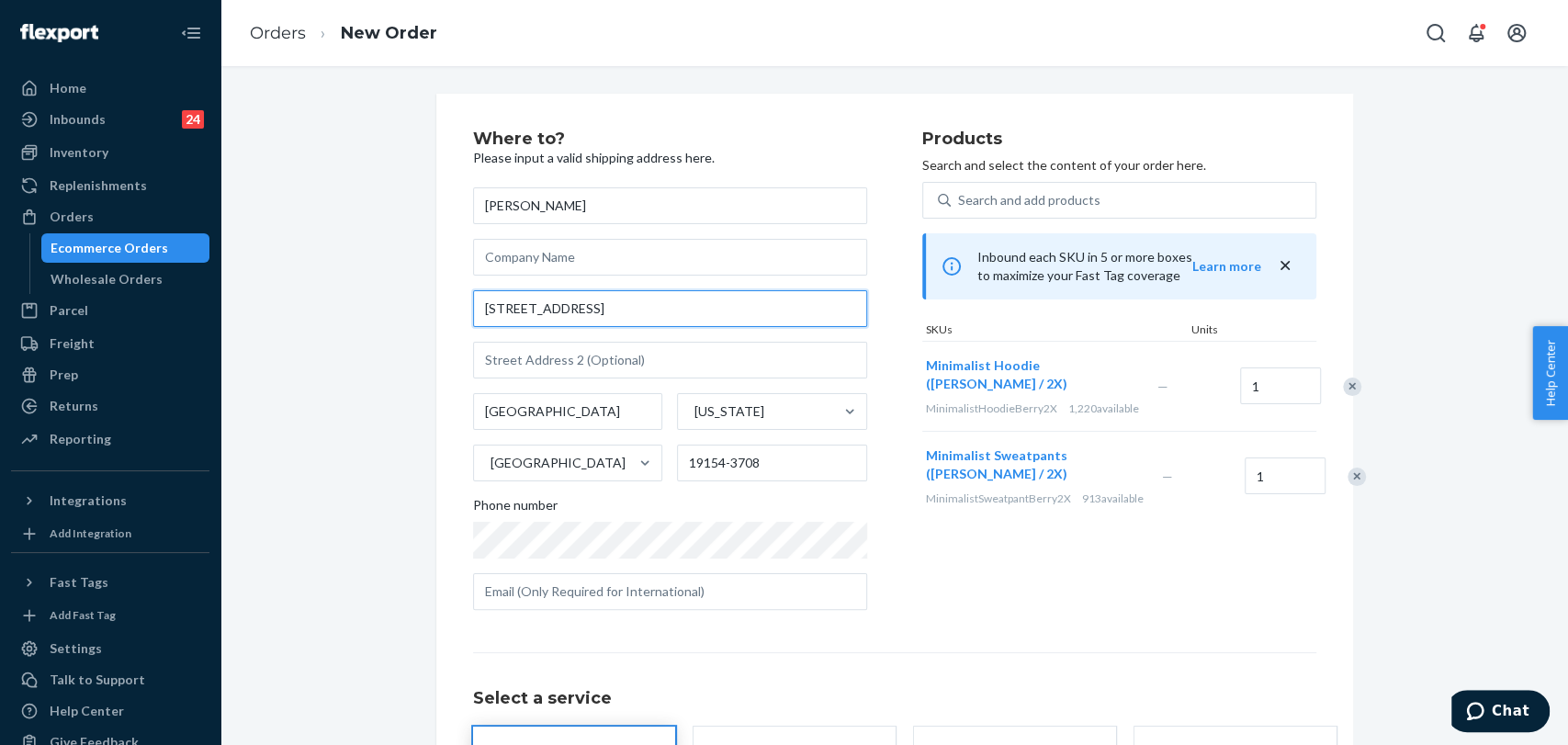
click at [714, 342] on div "Vanessa Eidell 4310 Greenmount Rd Philadelphia Pennsylvania United States 19154…" at bounding box center [669, 398] width 394 height 423
paste input "050 Woodhaven Rd Philadelphia, PA 19154 United States"
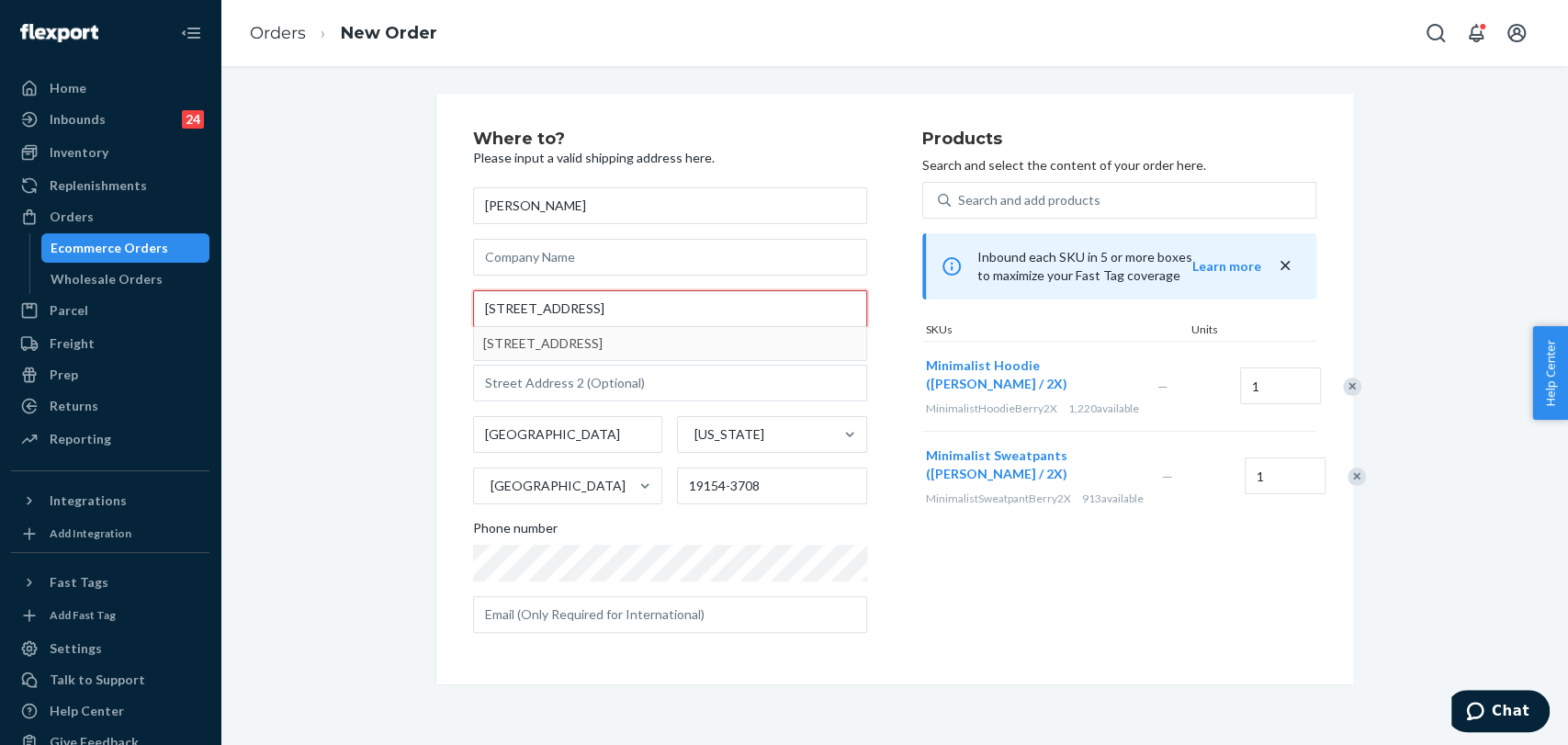
type input "4050 Woodhaven Rd Philadelphia, PA 19154 United States"
type input "19154"
type input "4050 Woodhaven Rd"
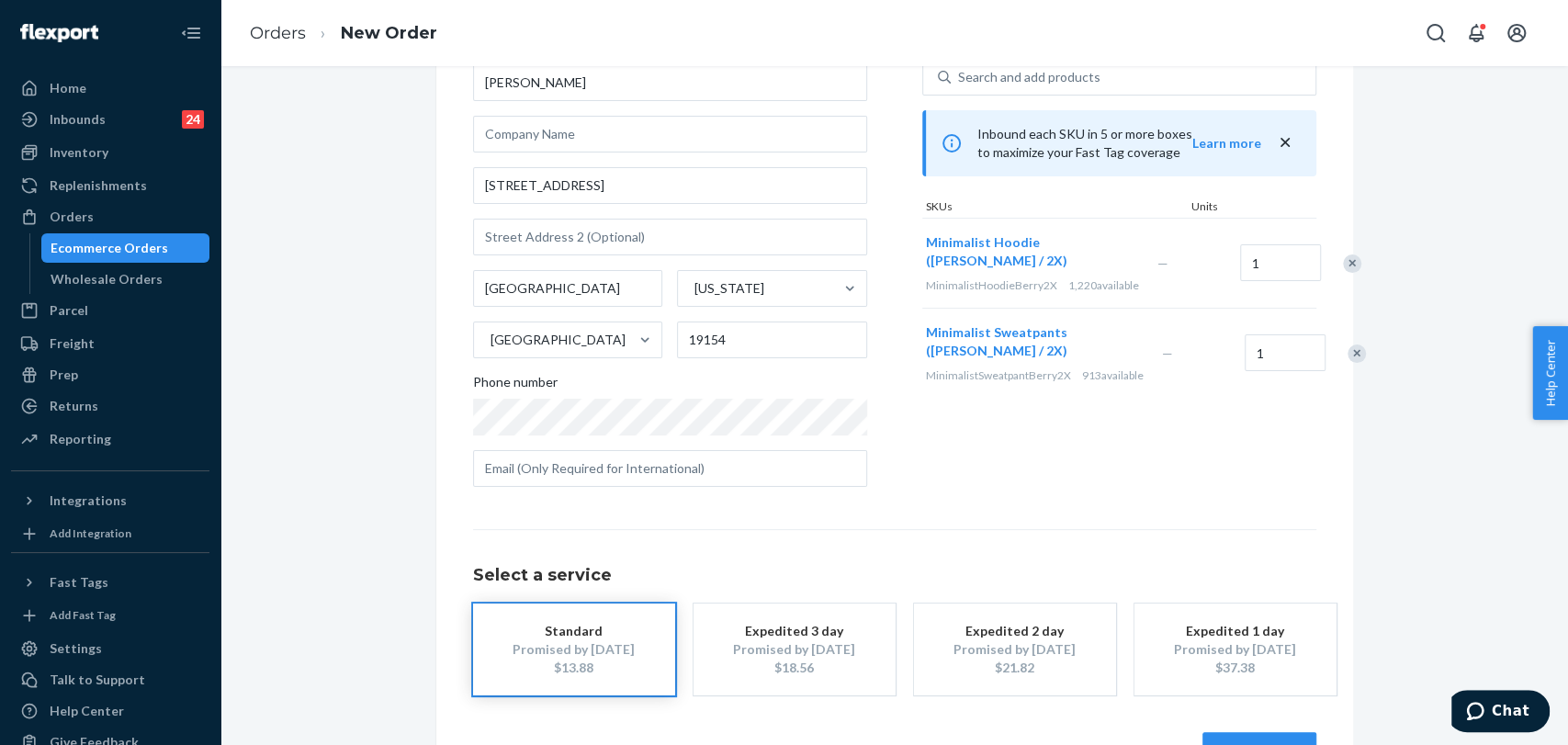
scroll to position [183, 0]
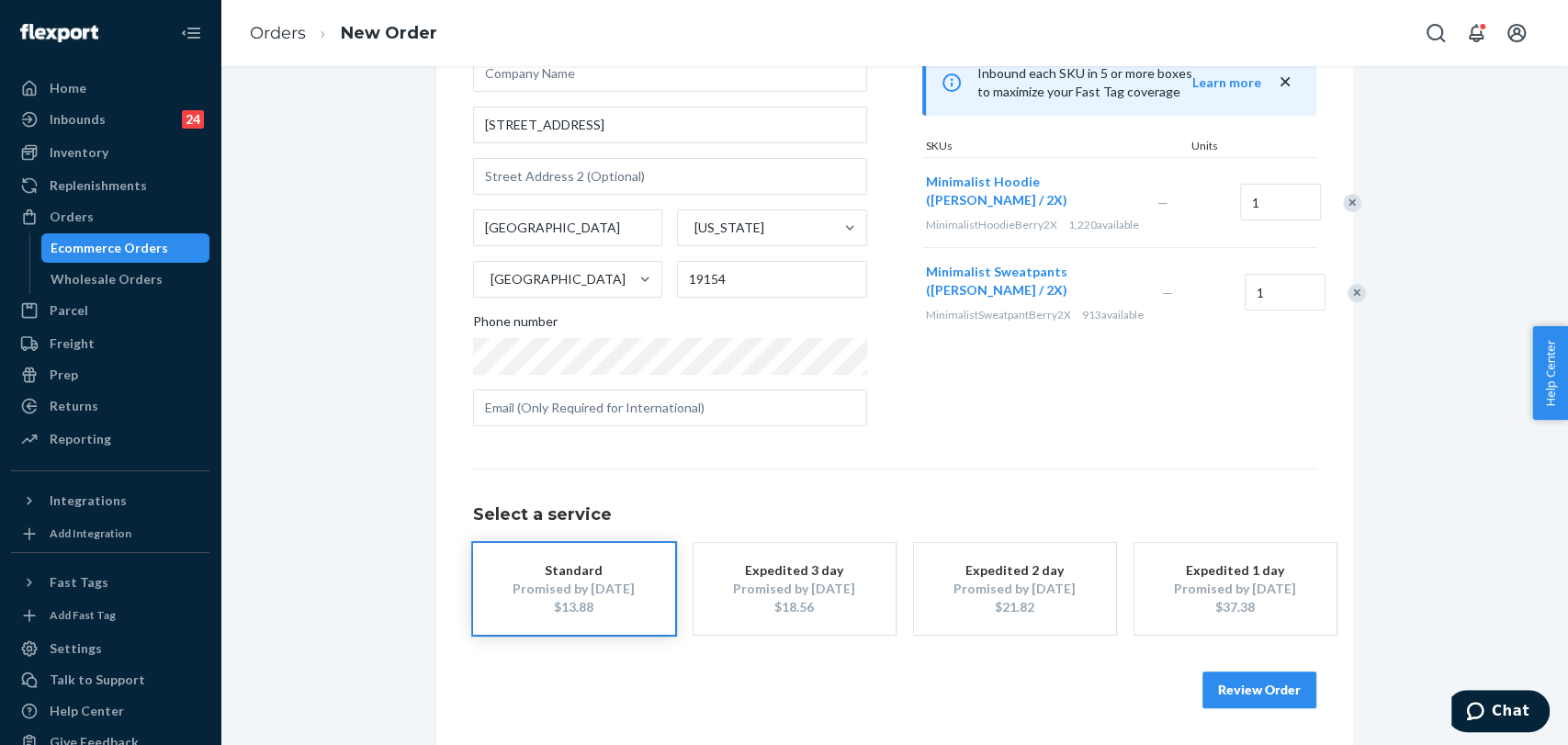
click at [1246, 683] on button "Review Order" at bounding box center [1258, 689] width 114 height 37
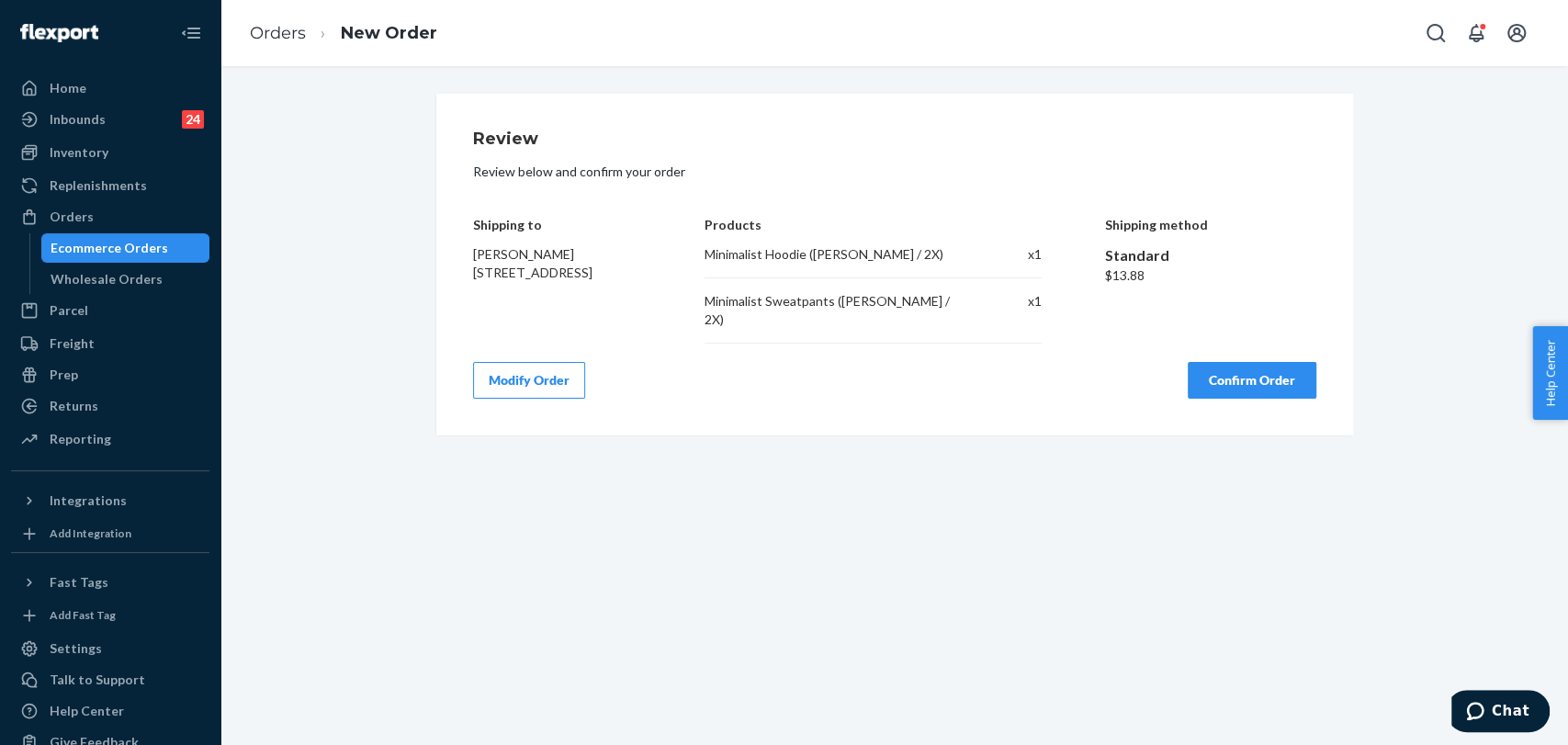
drag, startPoint x: 1237, startPoint y: 369, endPoint x: 853, endPoint y: 370, distance: 384.0
click at [1237, 369] on button "Confirm Order" at bounding box center [1251, 380] width 129 height 37
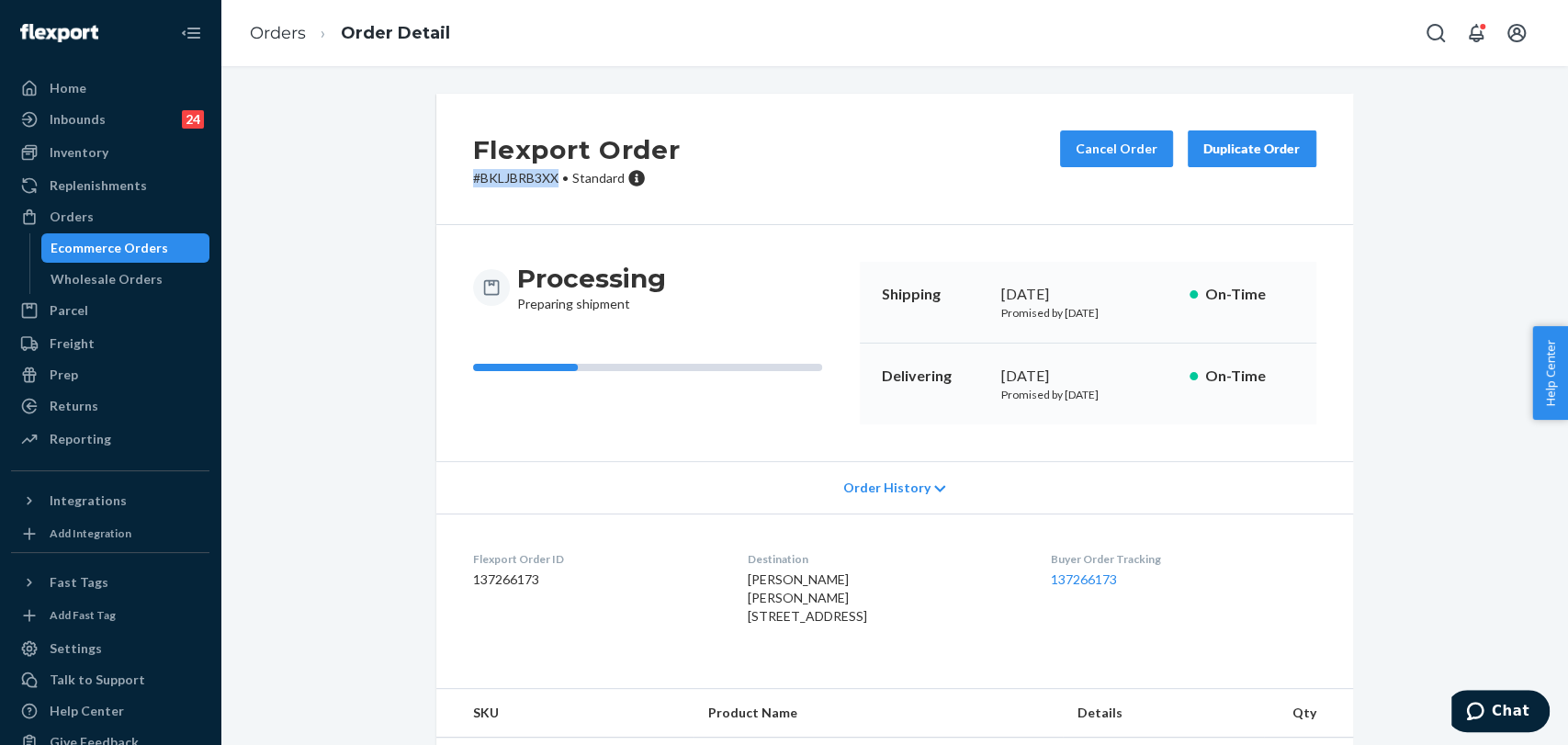
drag, startPoint x: 556, startPoint y: 174, endPoint x: 396, endPoint y: 176, distance: 160.0
click at [396, 176] on div "Flexport Order # BKLJBRB3XX • Standard Cancel Order Duplicate Order Processing …" at bounding box center [894, 474] width 1320 height 762
copy p "# BKLJBRB3XX"
click at [88, 92] on div "Home" at bounding box center [110, 88] width 195 height 26
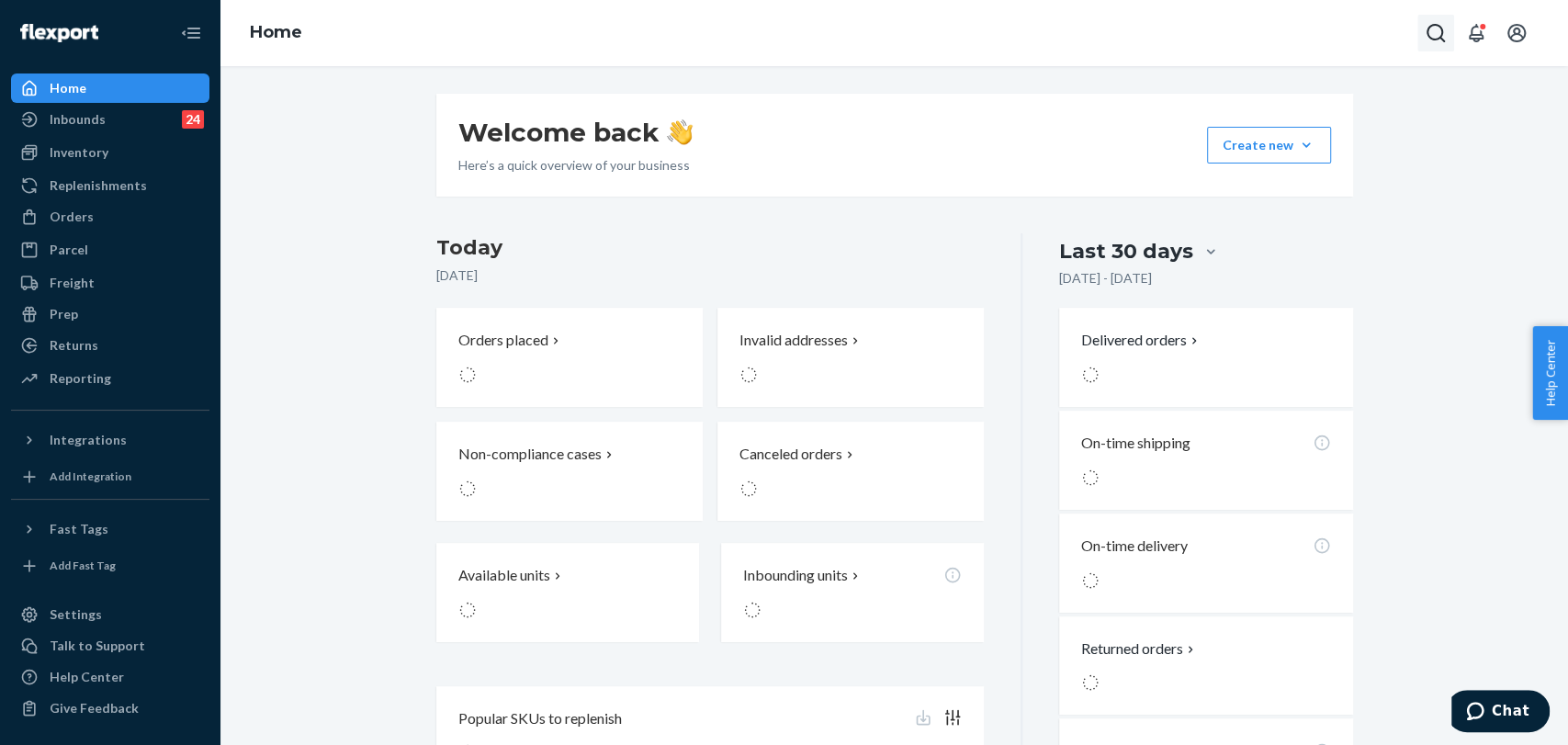
click at [1433, 31] on icon "Open Search Box" at bounding box center [1435, 33] width 22 height 22
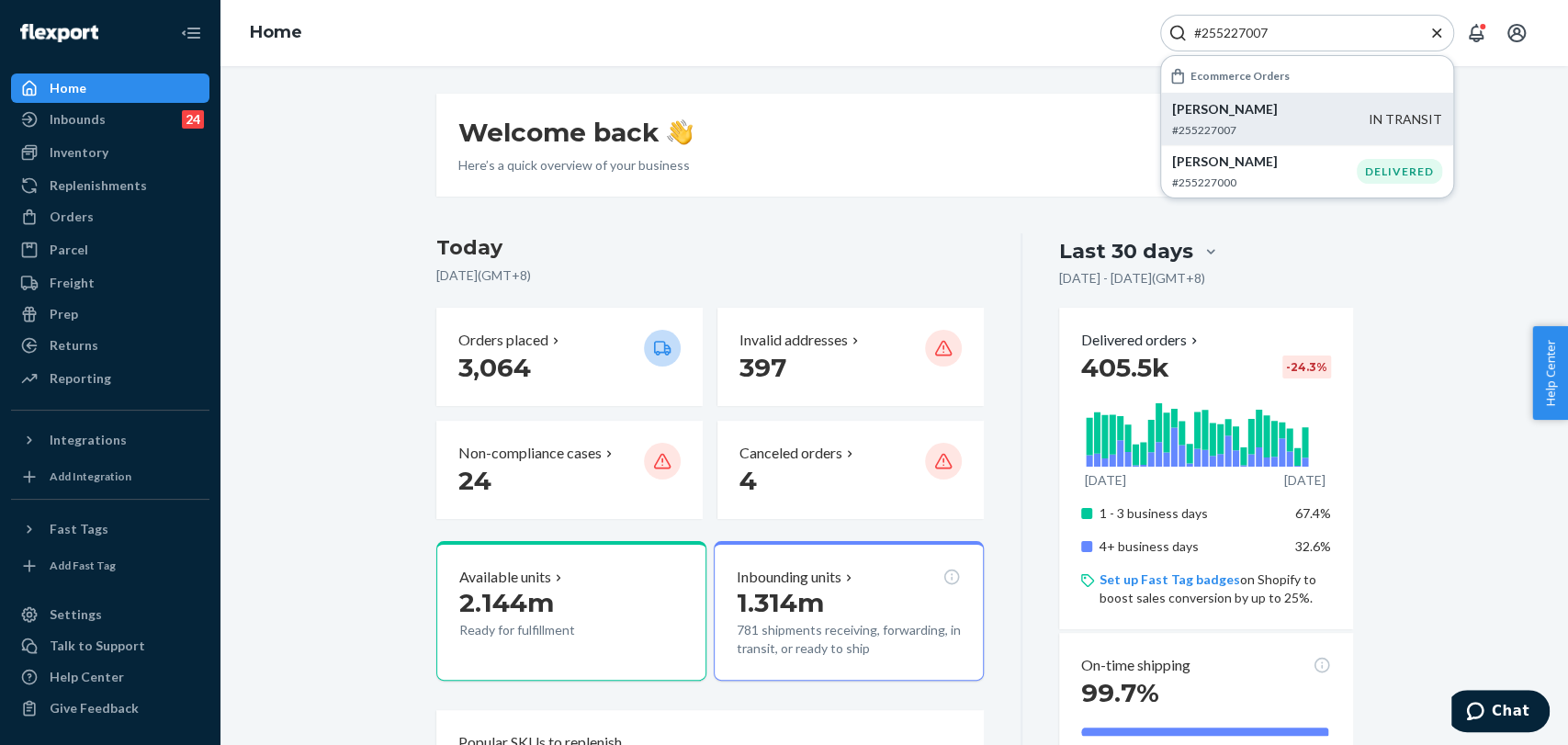
type input "#255227007"
click at [1230, 113] on p "Rachel Froman" at bounding box center [1271, 109] width 196 height 19
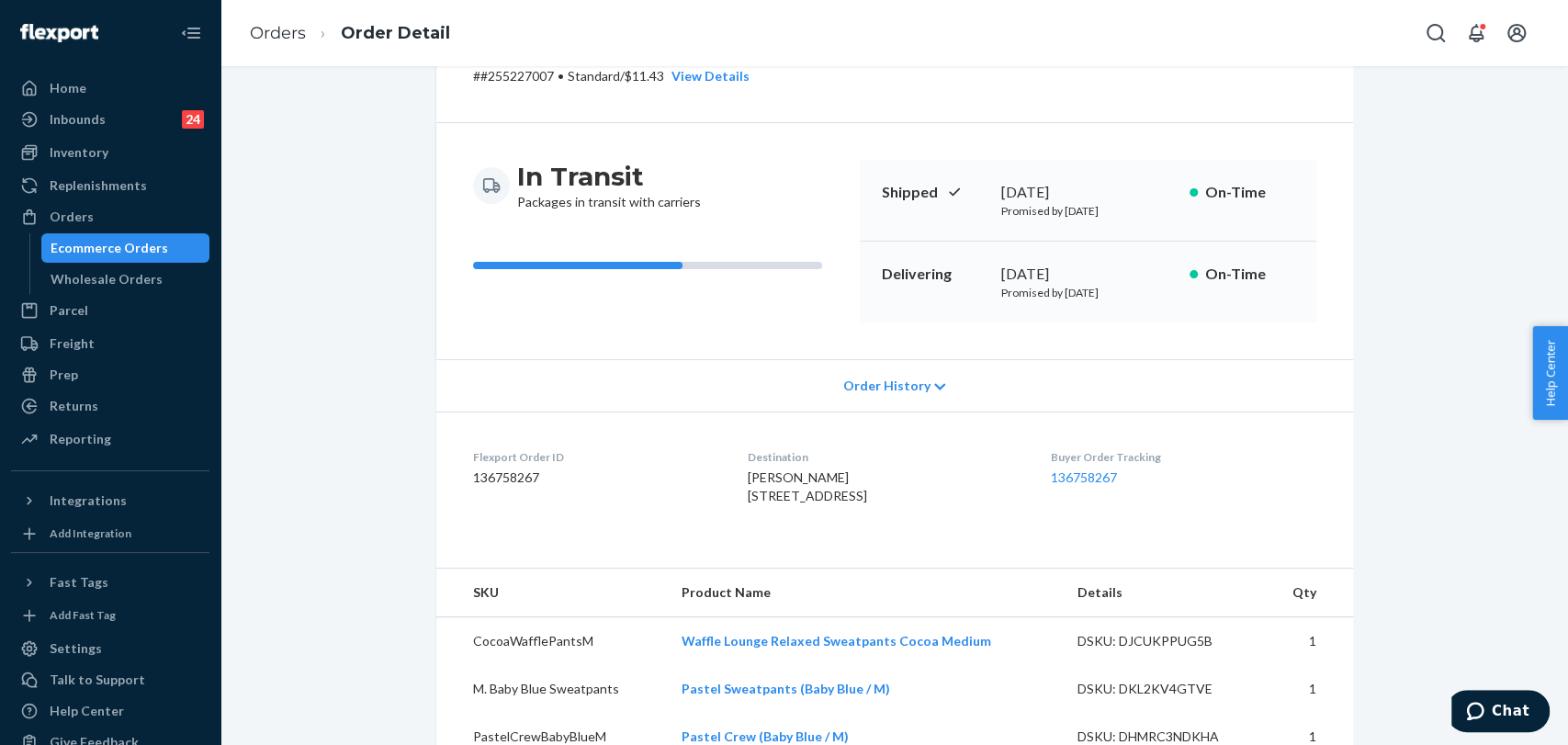
click at [894, 388] on span "Order History" at bounding box center [886, 385] width 87 height 19
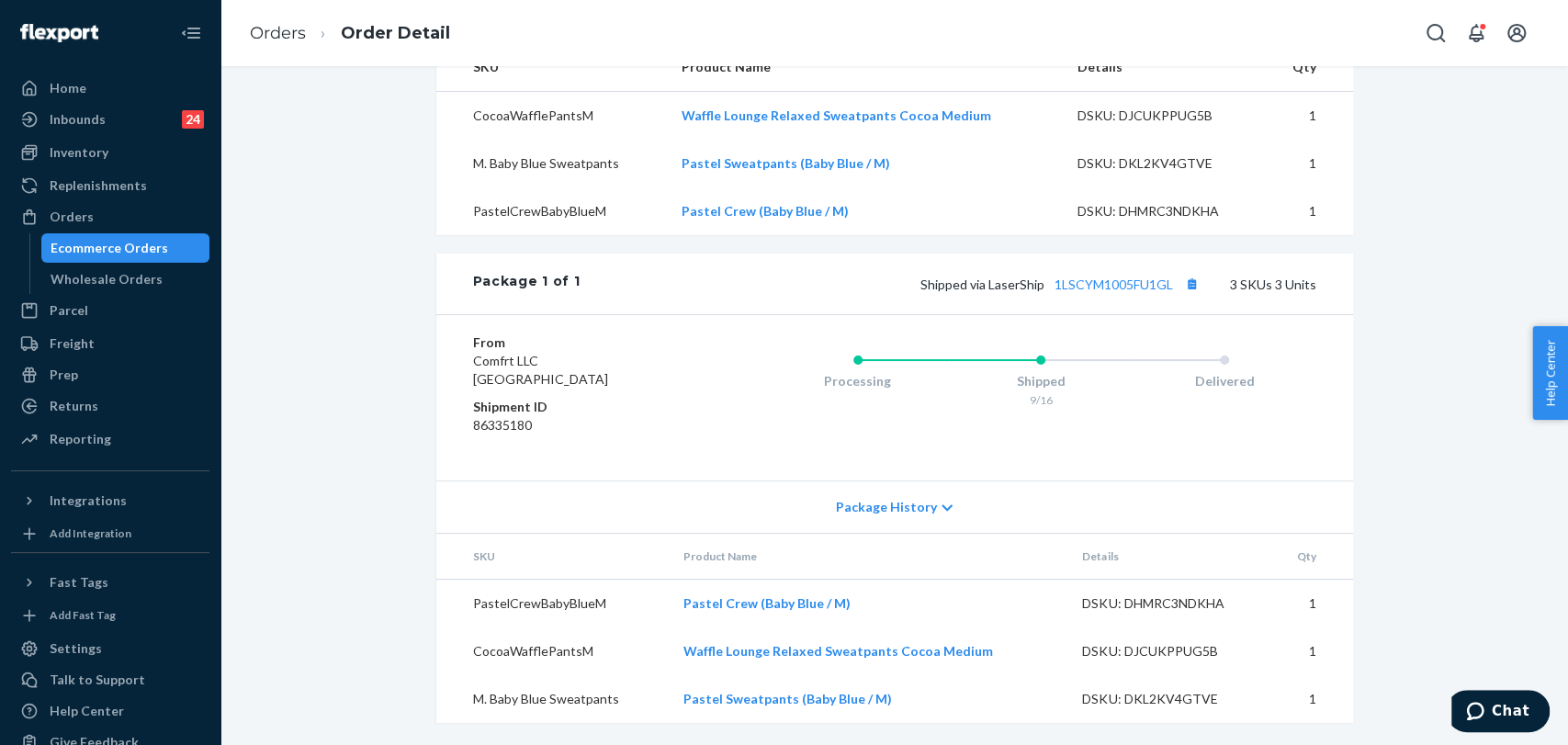
click at [942, 502] on icon at bounding box center [947, 508] width 11 height 13
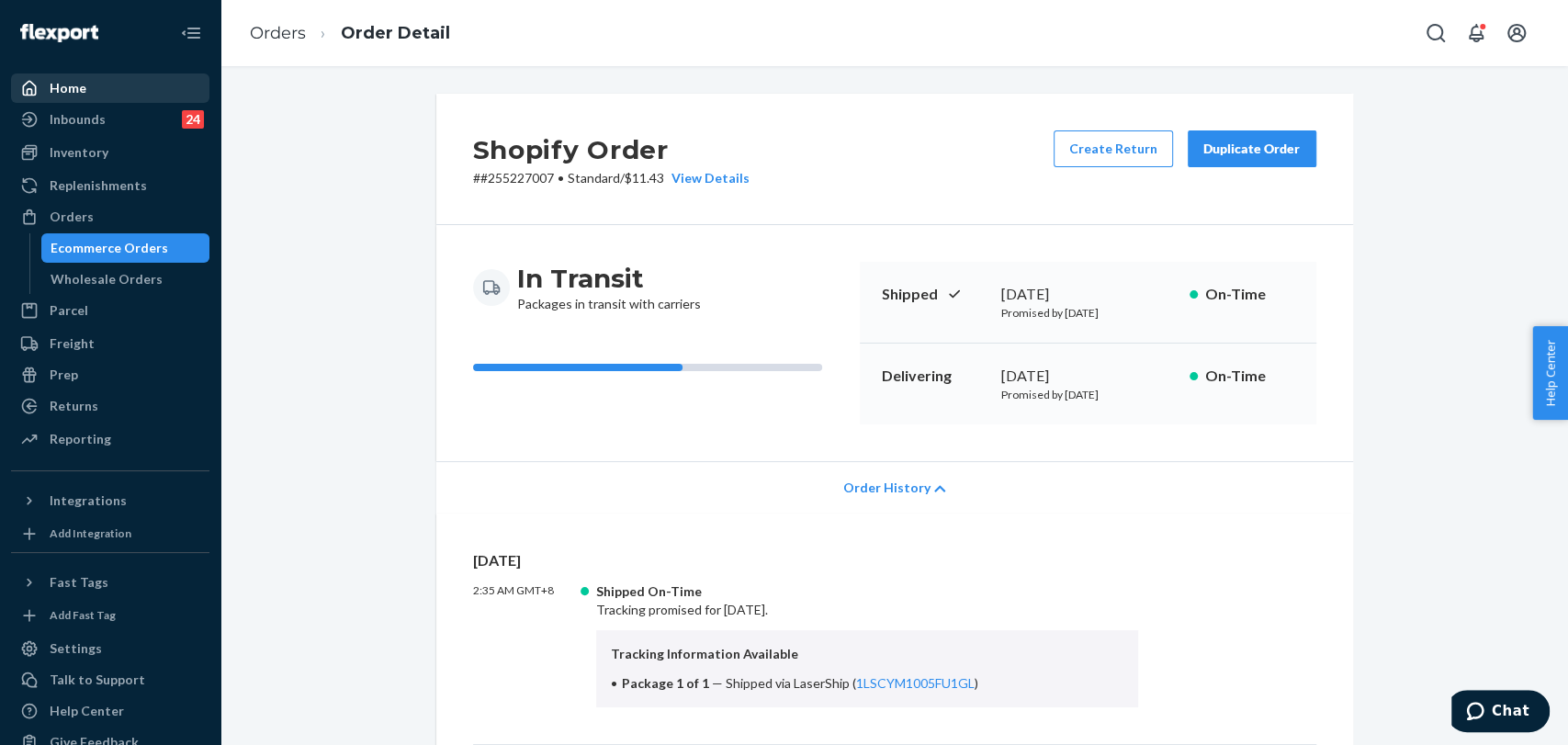
click at [150, 87] on div "Home" at bounding box center [110, 88] width 195 height 26
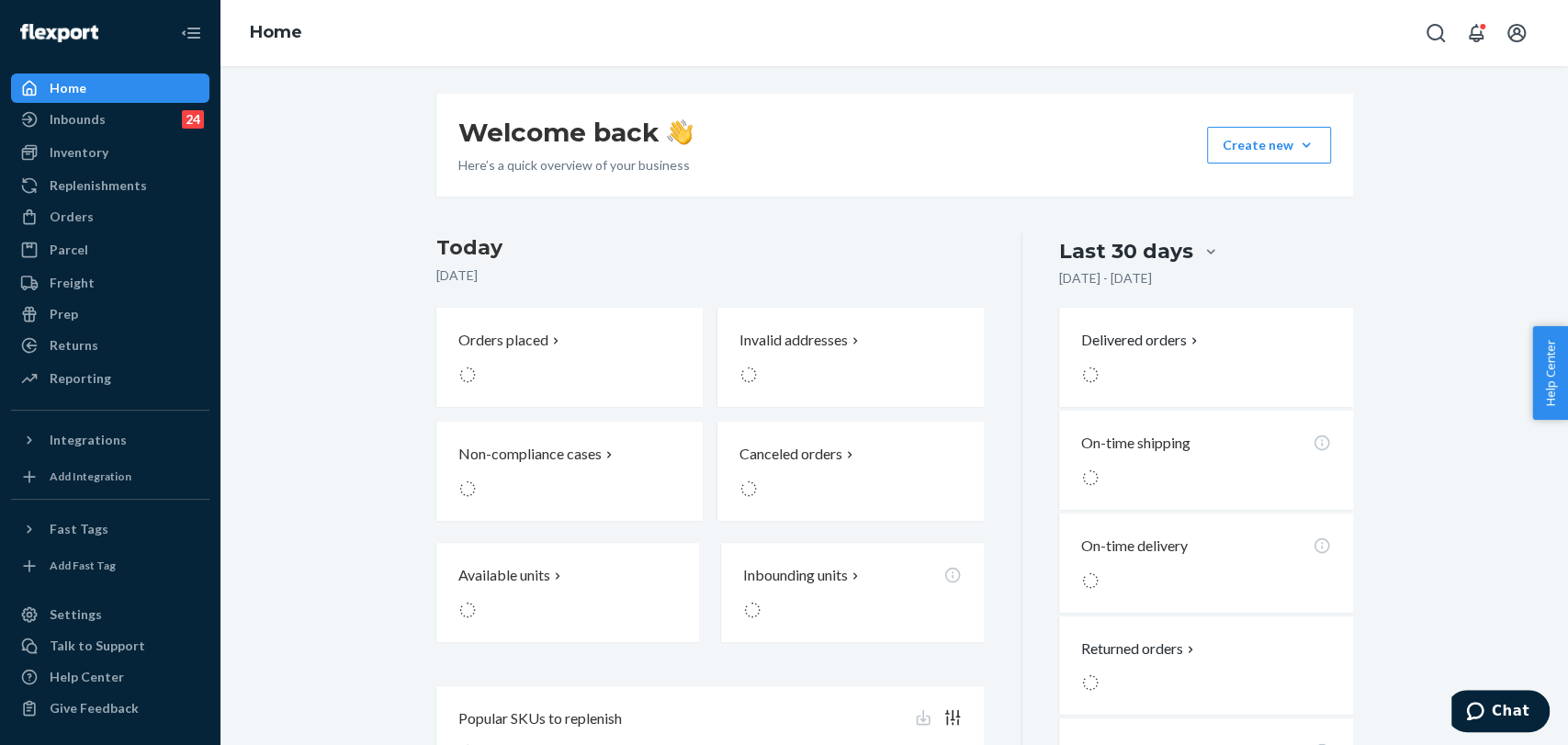
click at [1411, 41] on div "Home" at bounding box center [894, 32] width 1347 height 66
click at [1425, 42] on button "Open Search Box" at bounding box center [1435, 33] width 37 height 37
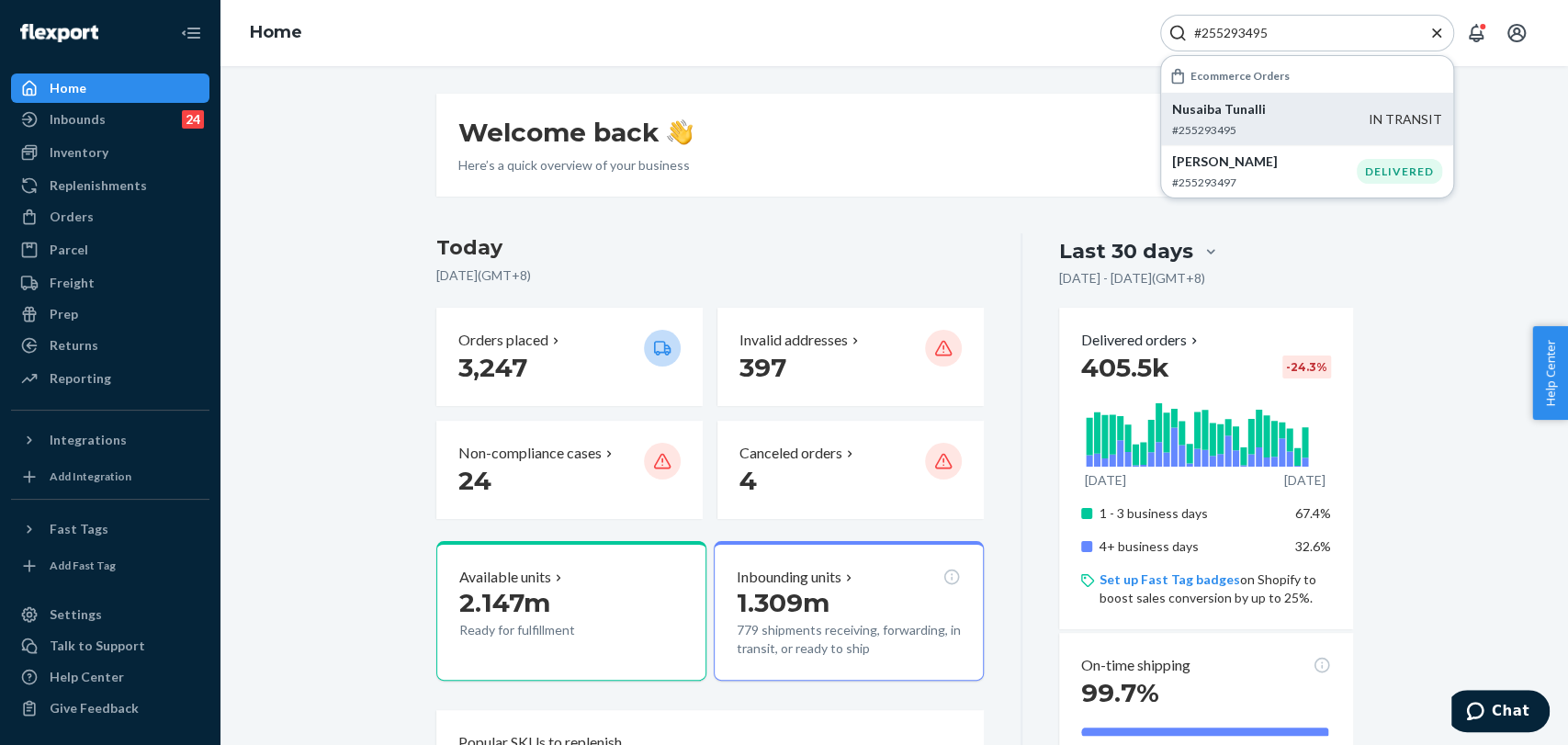
type input "#255293495"
click at [1208, 114] on p "Nusaiba Tunalli" at bounding box center [1271, 109] width 196 height 19
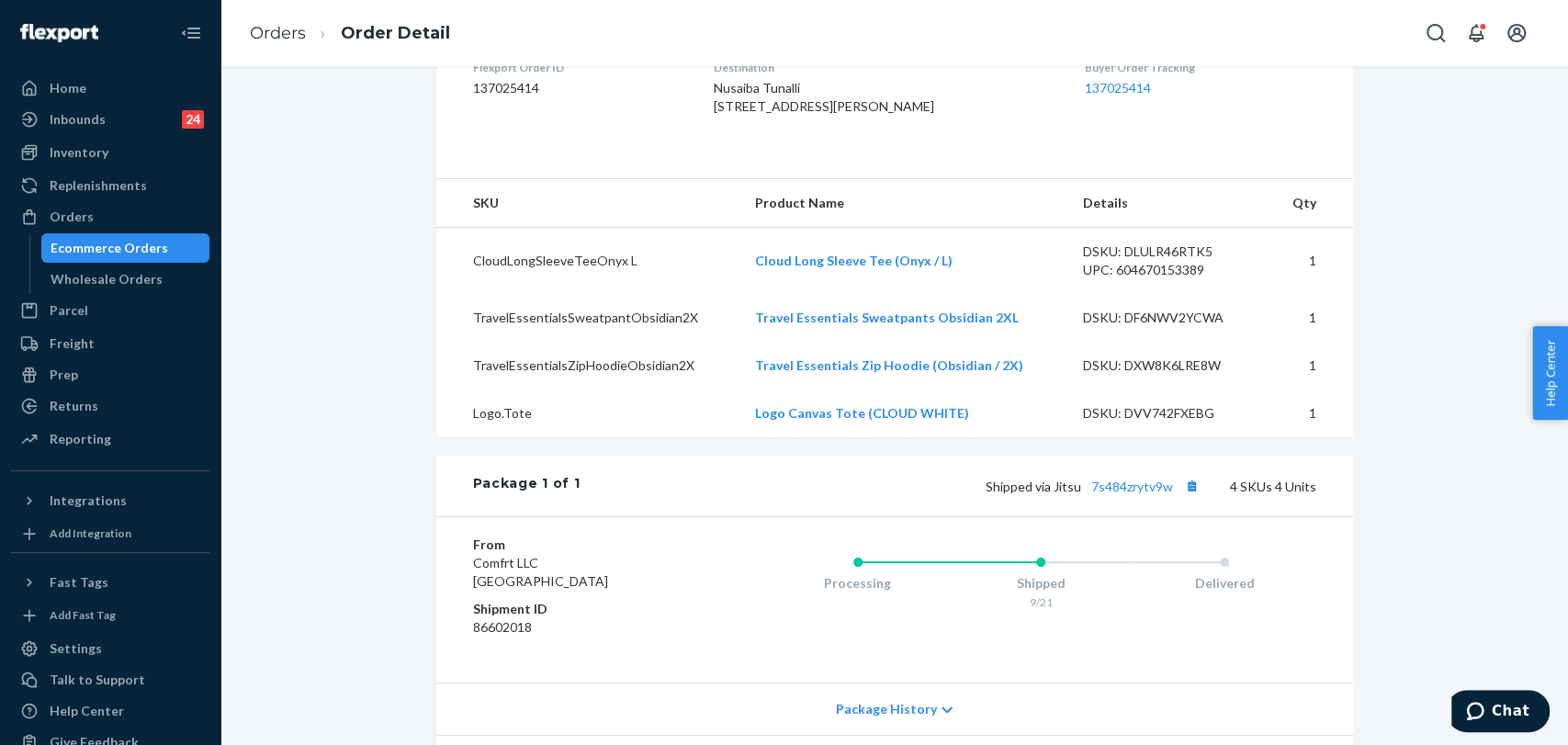
scroll to position [612, 0]
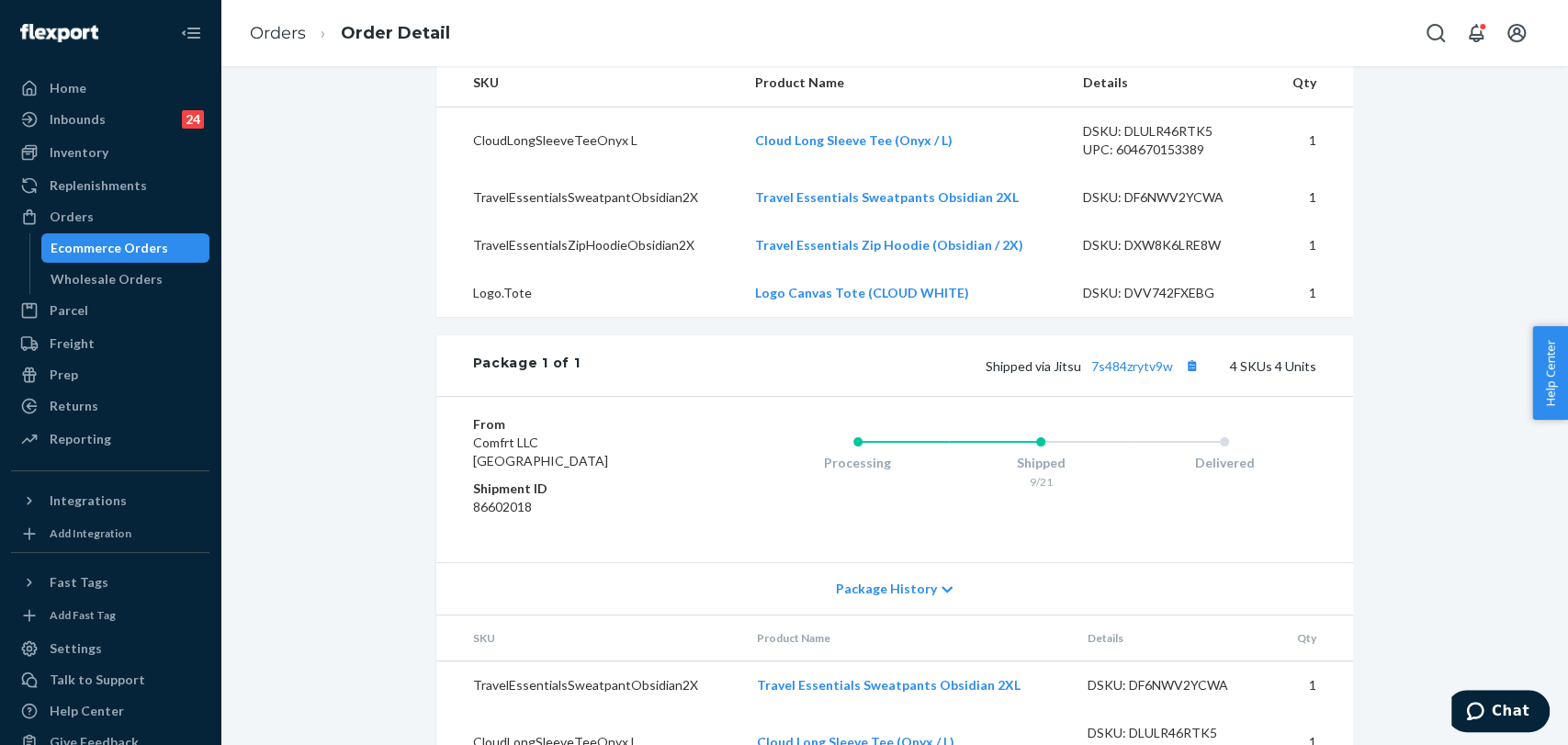
click at [929, 614] on div "Package History" at bounding box center [894, 588] width 917 height 52
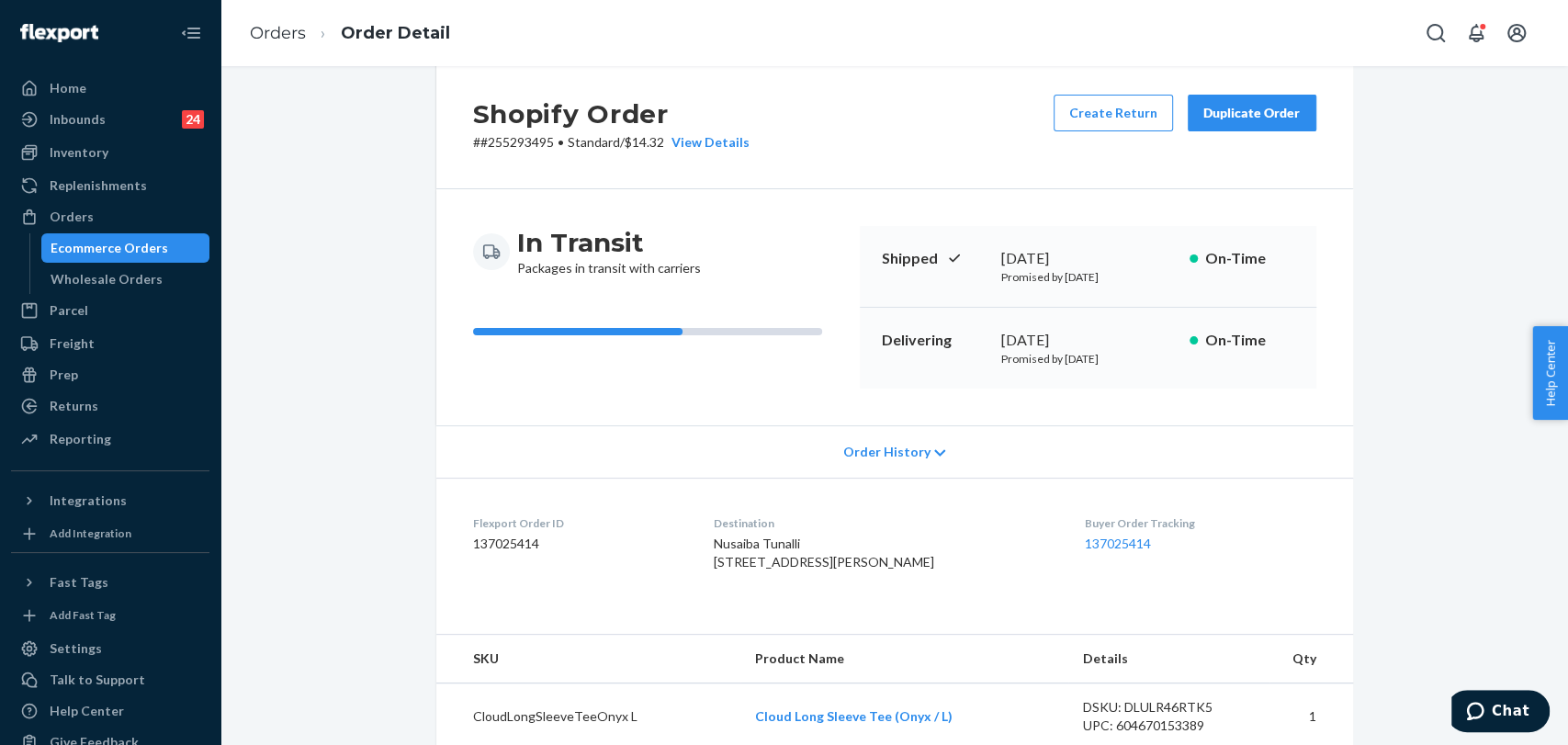
scroll to position [0, 0]
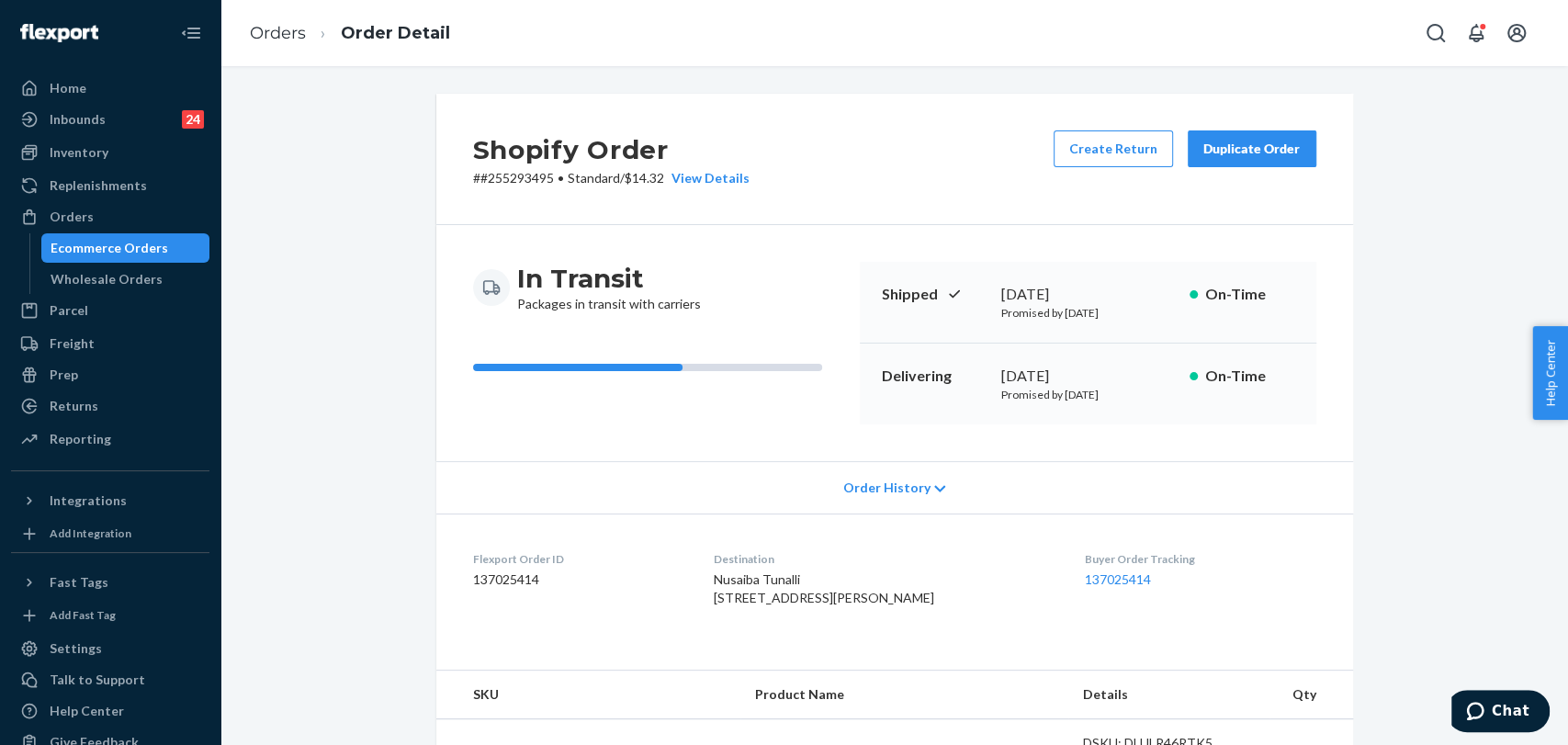
click at [926, 504] on div "Order History" at bounding box center [894, 487] width 917 height 52
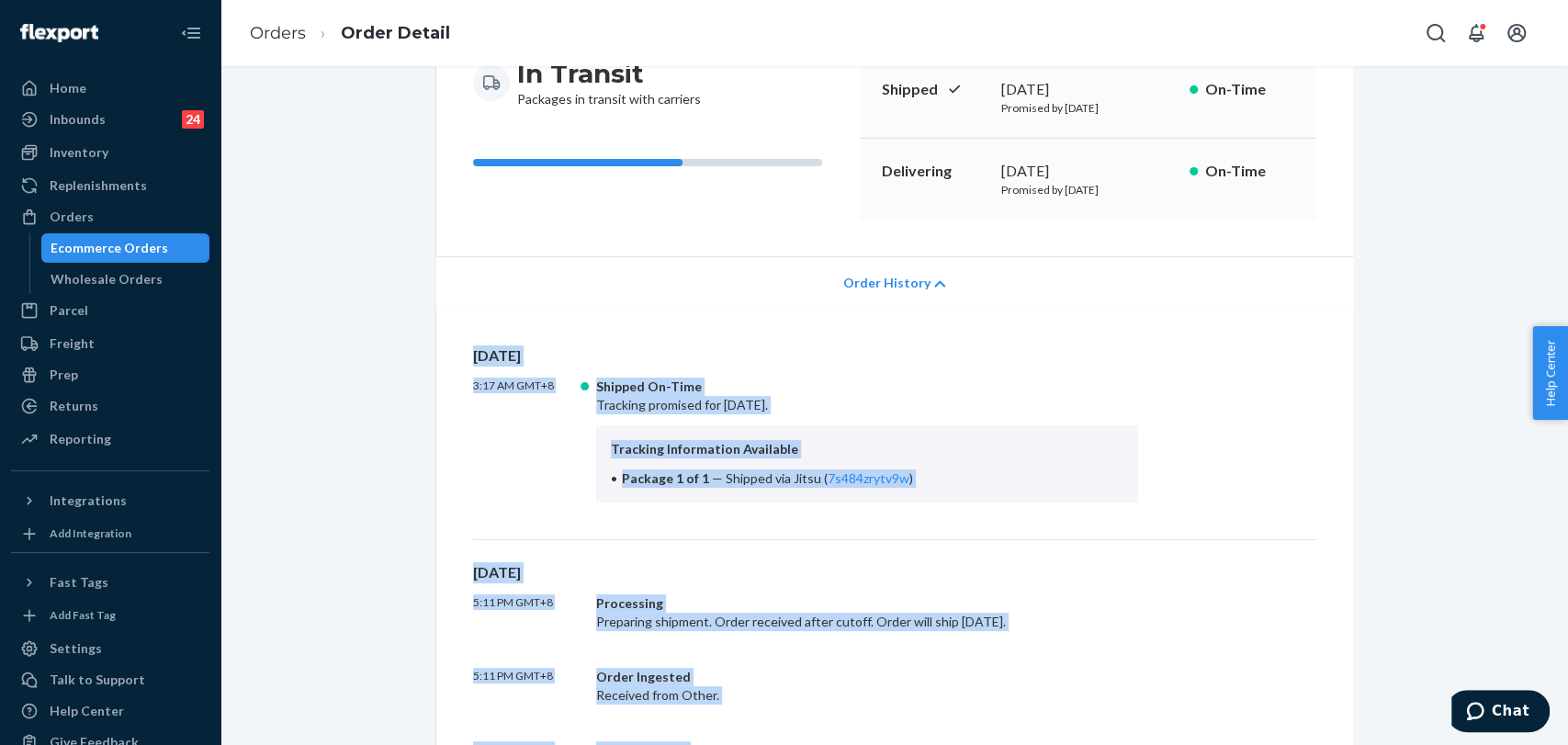
scroll to position [306, 0]
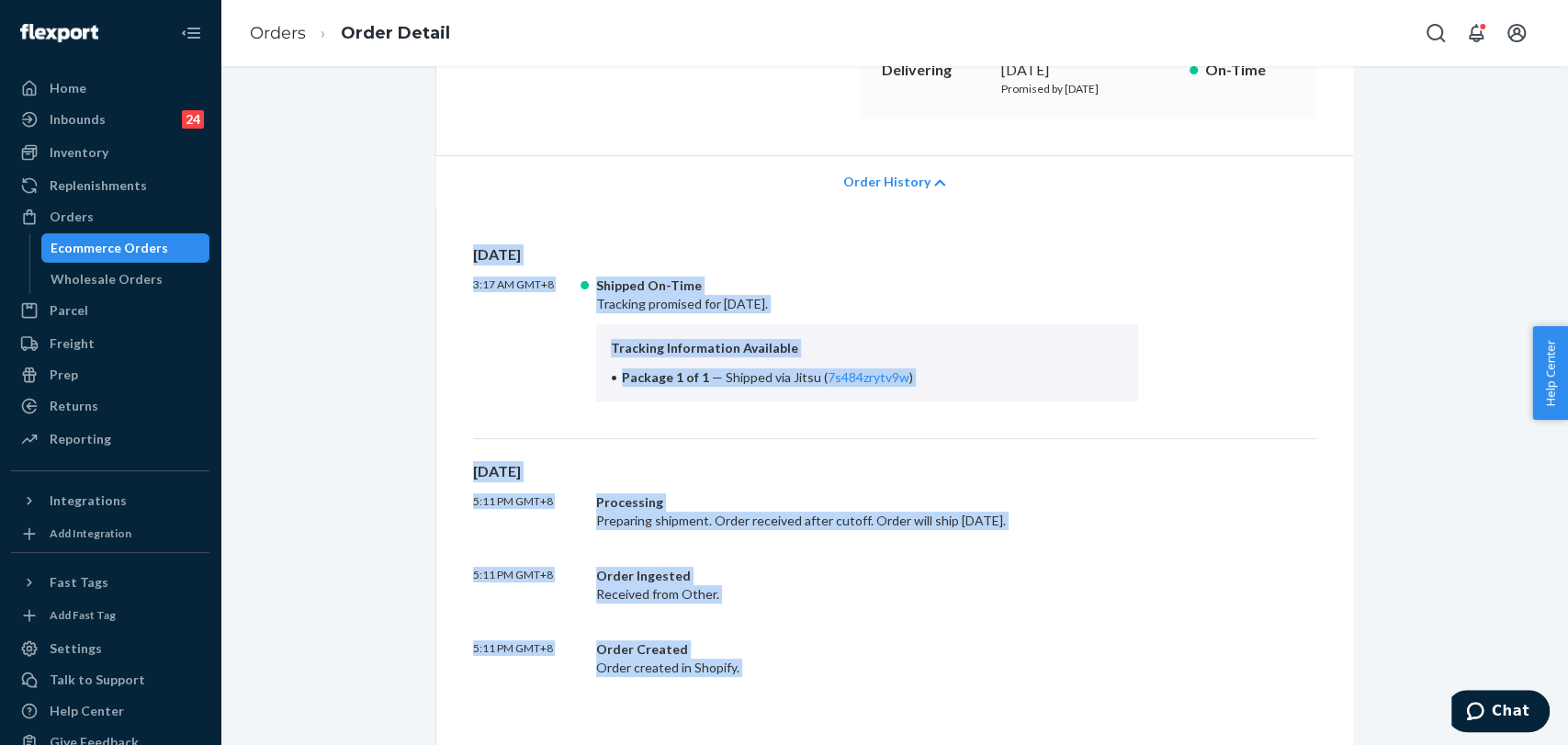
click at [1012, 237] on div "Sun, Sep 21 3:17 AM GMT+8 Shipped On-Time Tracking promised for September 22, 2…" at bounding box center [894, 479] width 917 height 543
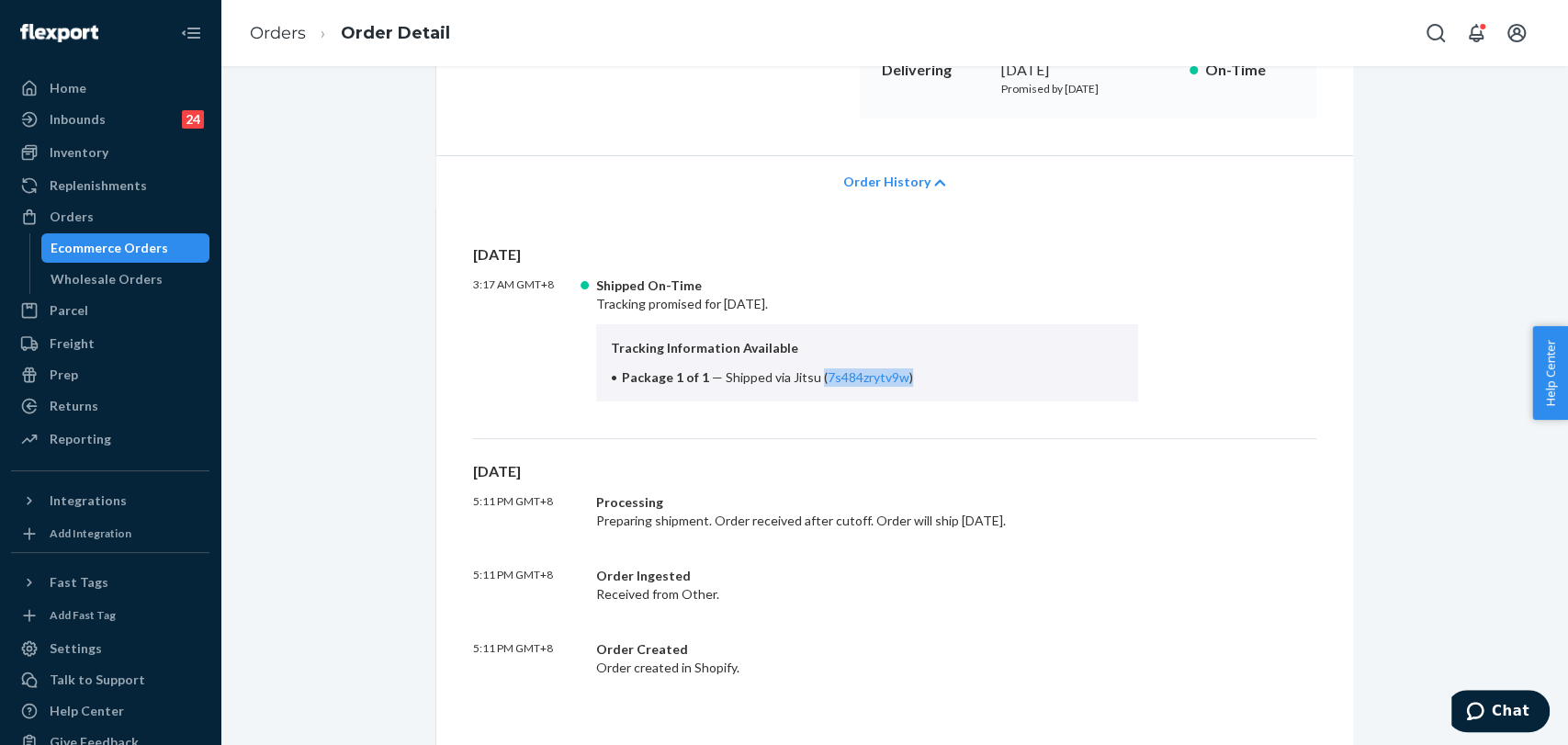
drag, startPoint x: 808, startPoint y: 380, endPoint x: 939, endPoint y: 376, distance: 131.1
click at [939, 376] on li "Package 1 of 1 — Shipped via Jitsu ( 7s484zrytv9w )" at bounding box center [867, 377] width 513 height 19
copy span "( 7s484zrytv9w )"
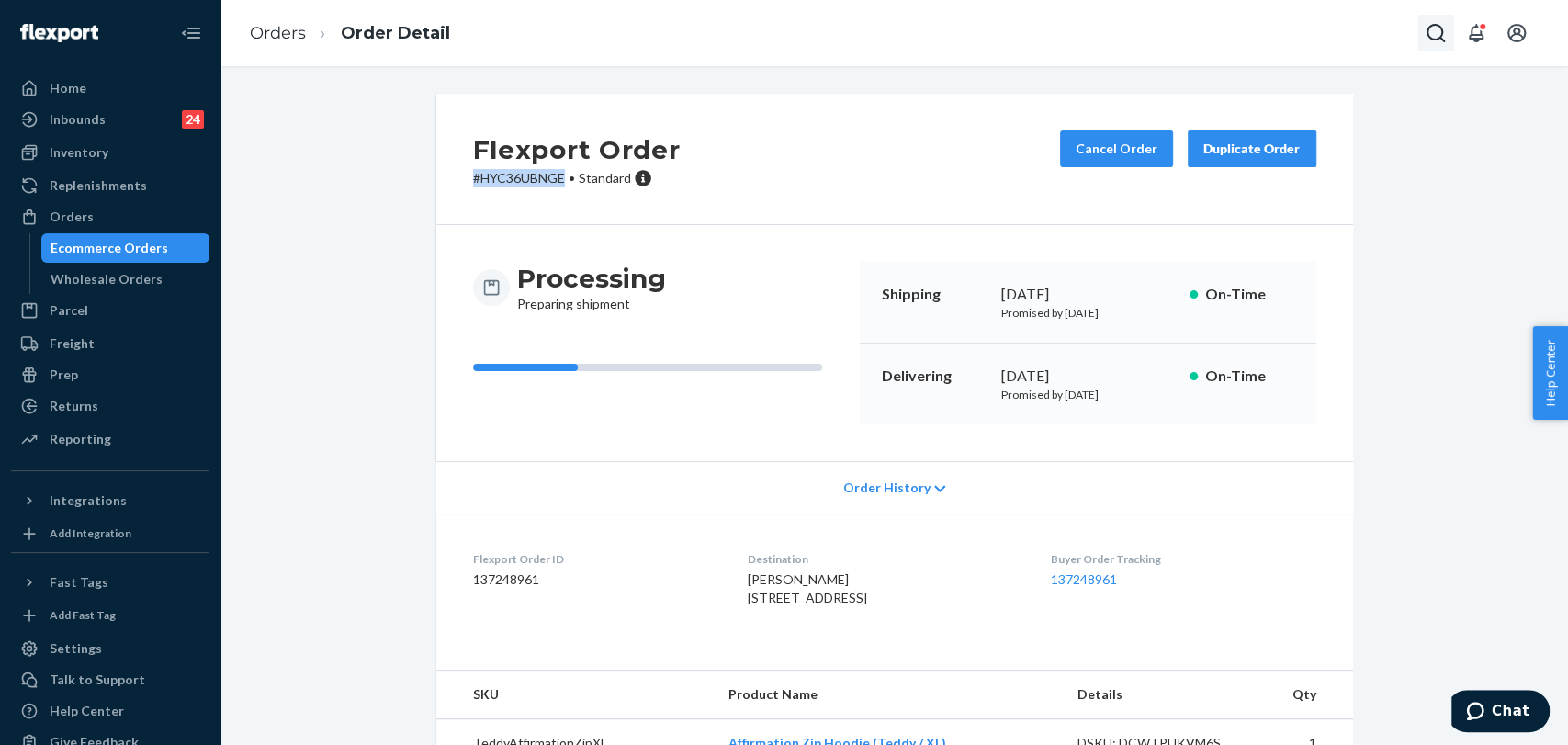
click at [1440, 24] on icon "Open Search Box" at bounding box center [1435, 33] width 22 height 22
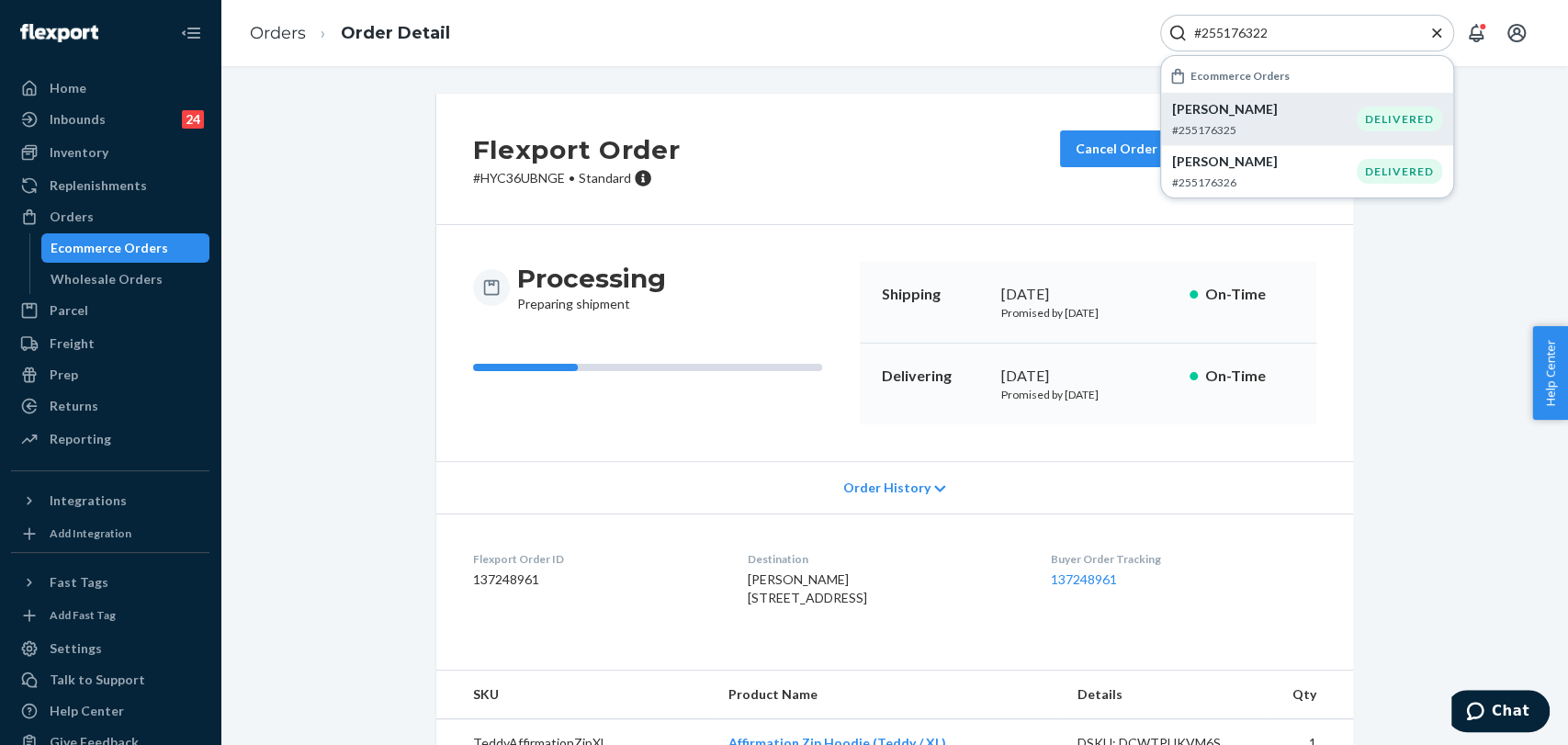
type input "#255176322"
click at [1195, 128] on p "#255176325" at bounding box center [1264, 130] width 184 height 16
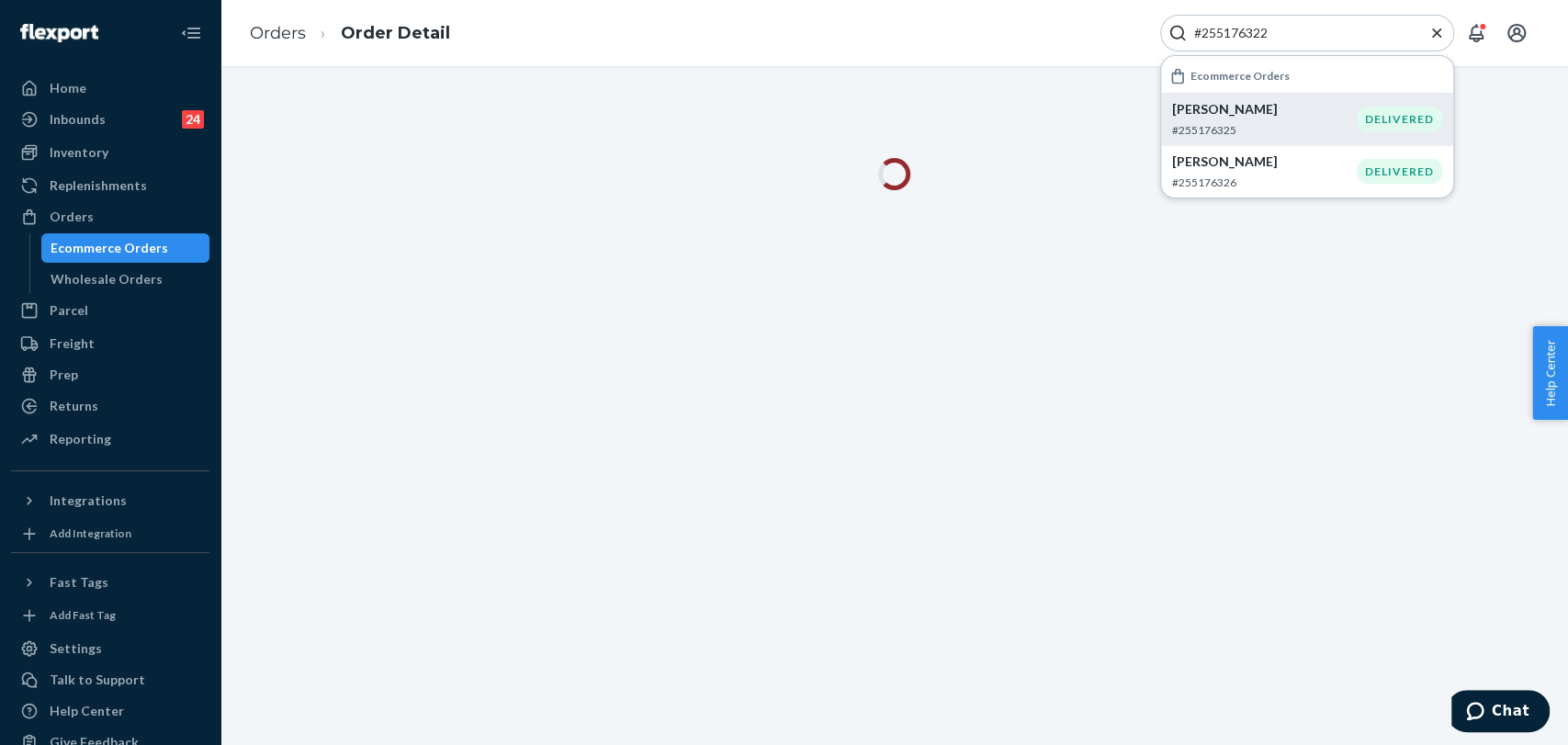
click at [1428, 38] on icon "Close Search" at bounding box center [1436, 33] width 19 height 19
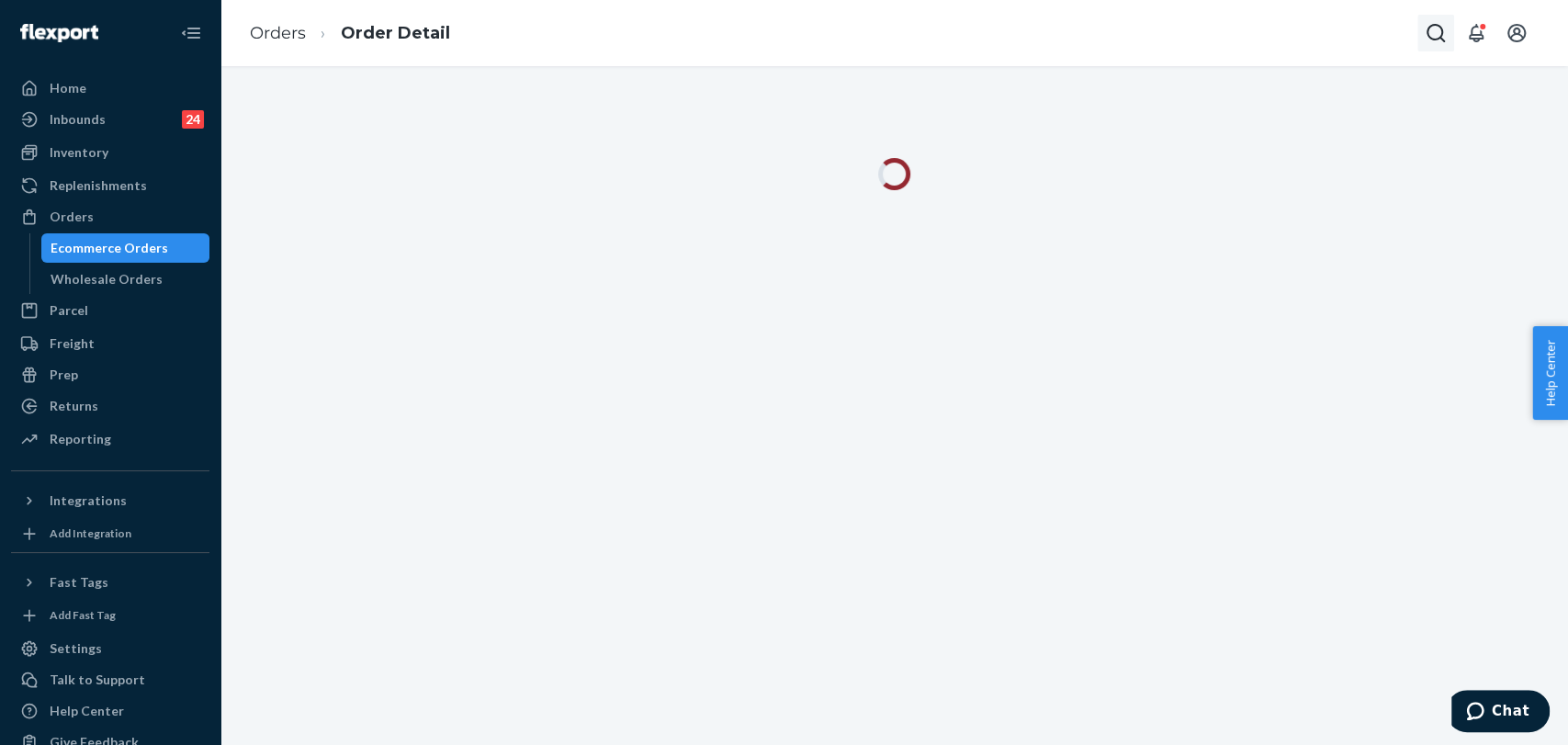
click at [1430, 38] on icon "Open Search Box" at bounding box center [1435, 33] width 19 height 19
click at [106, 89] on div "Home" at bounding box center [110, 88] width 195 height 26
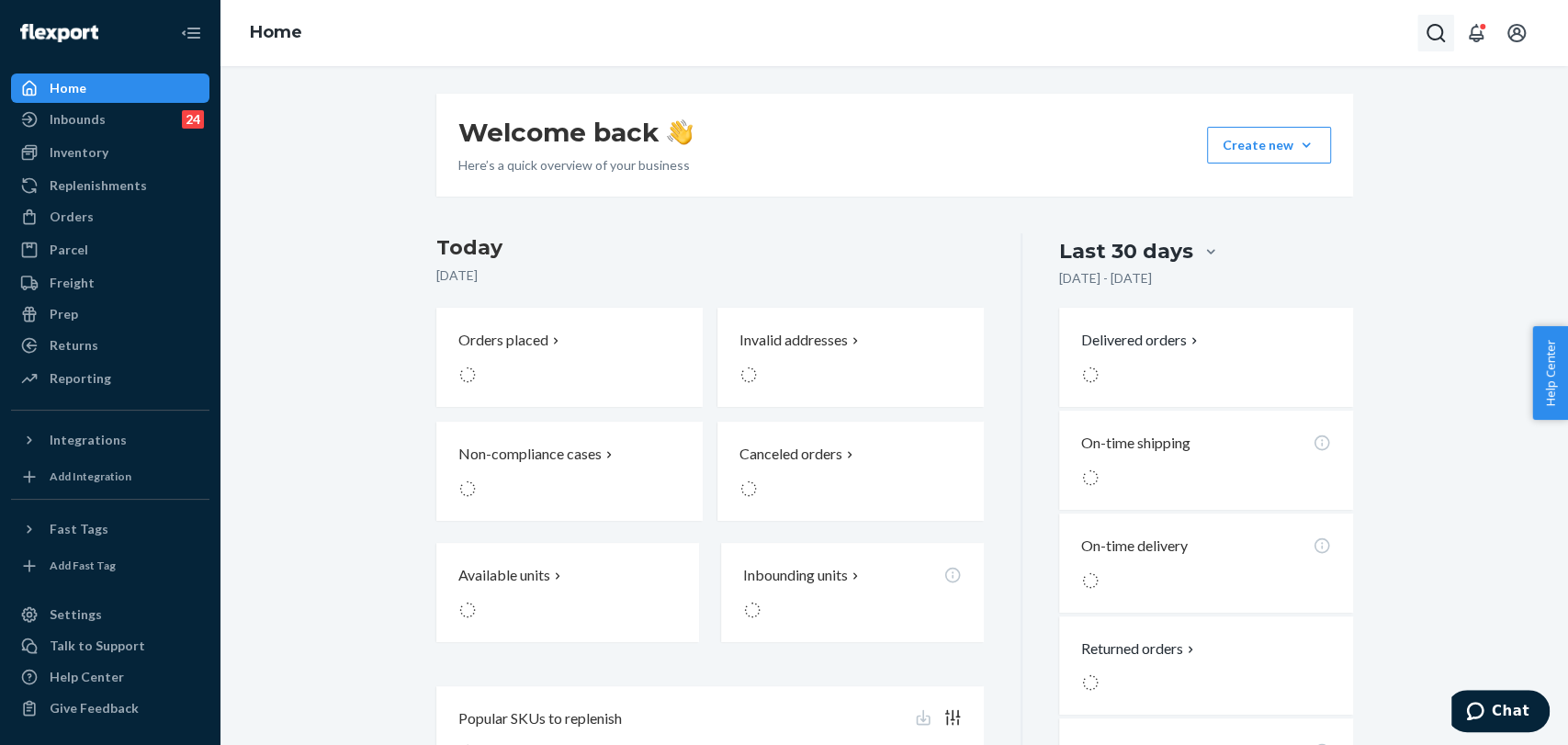
click at [1433, 29] on icon "Open Search Box" at bounding box center [1435, 33] width 22 height 22
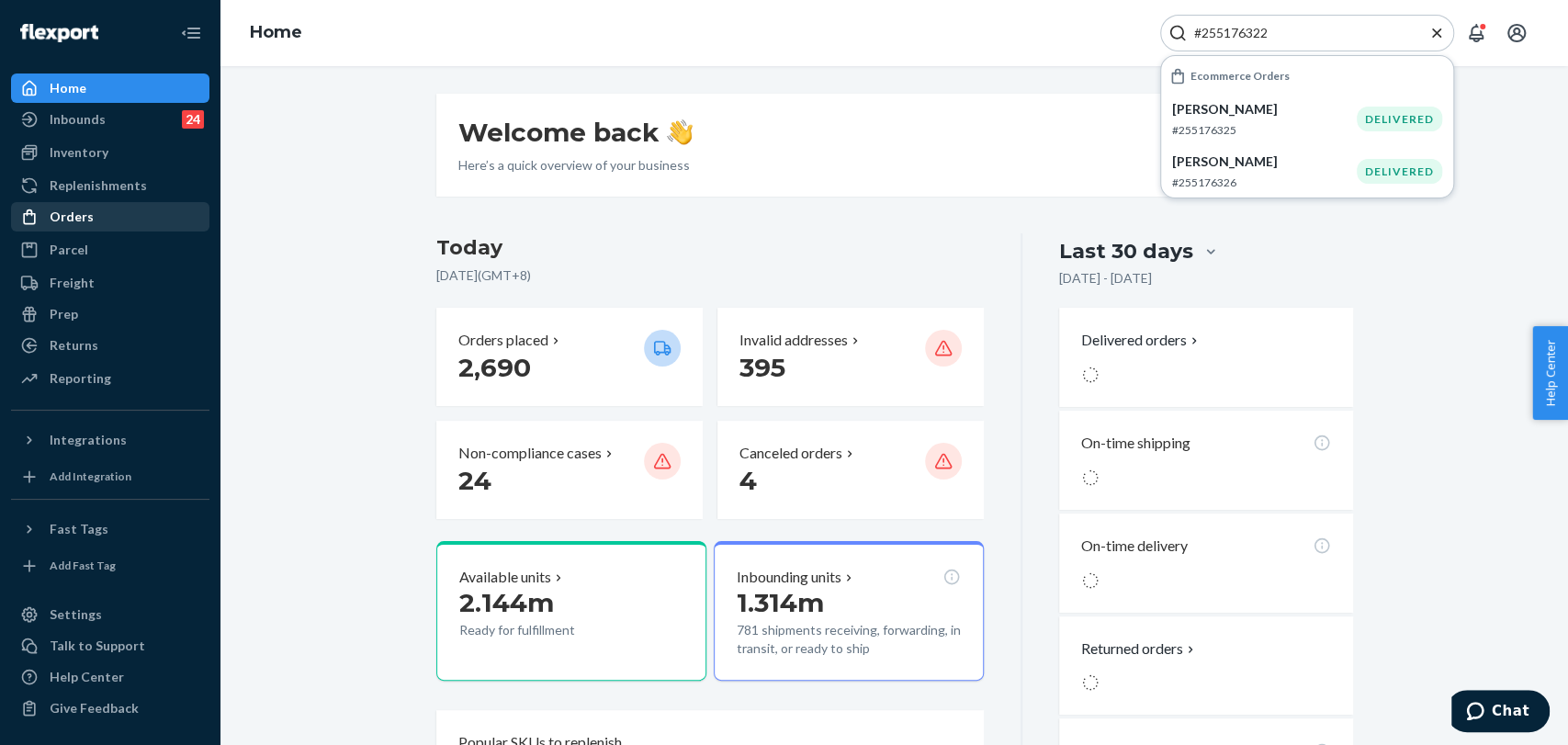
type input "#255176322"
click at [76, 208] on div "Orders" at bounding box center [72, 217] width 44 height 19
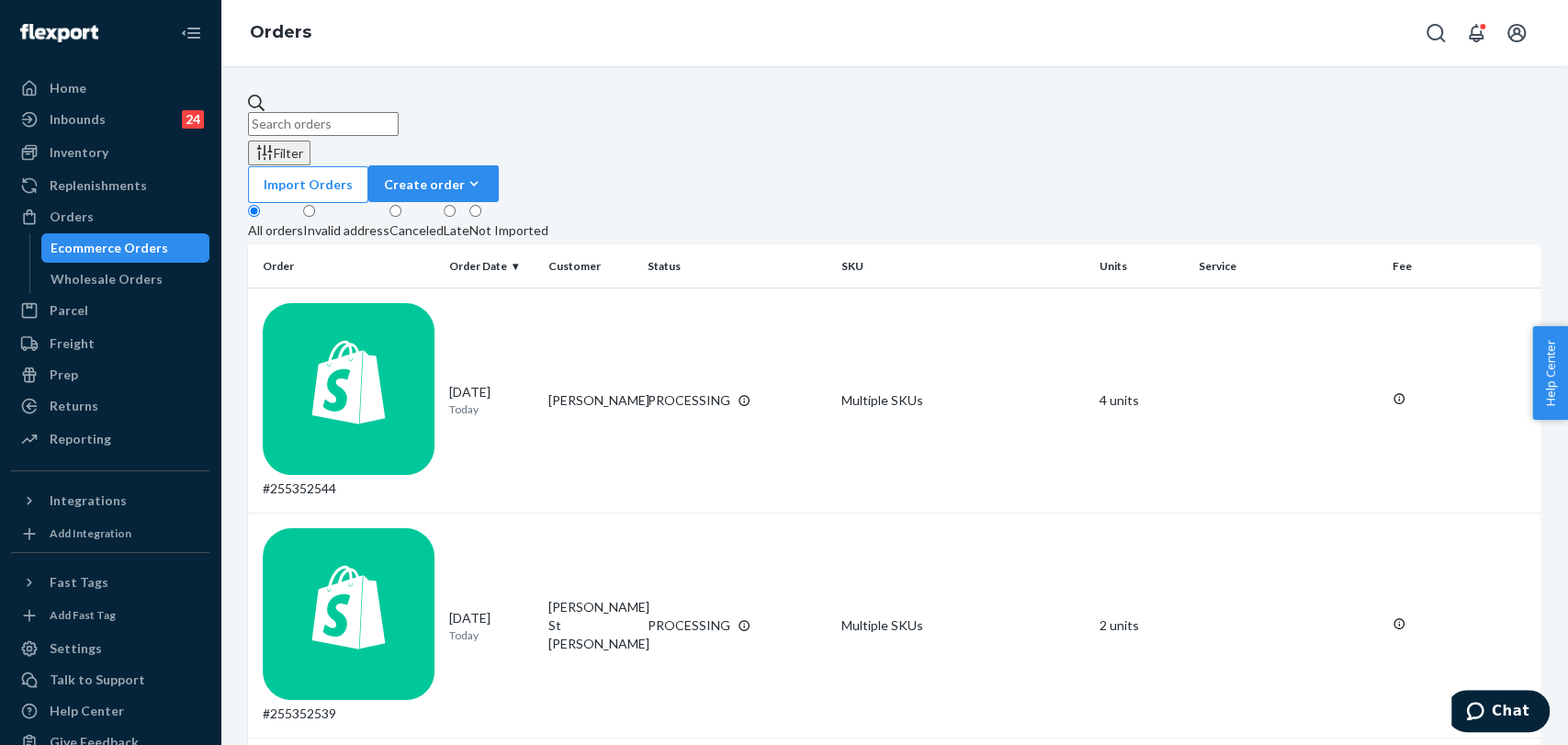
paste input "#255176322"
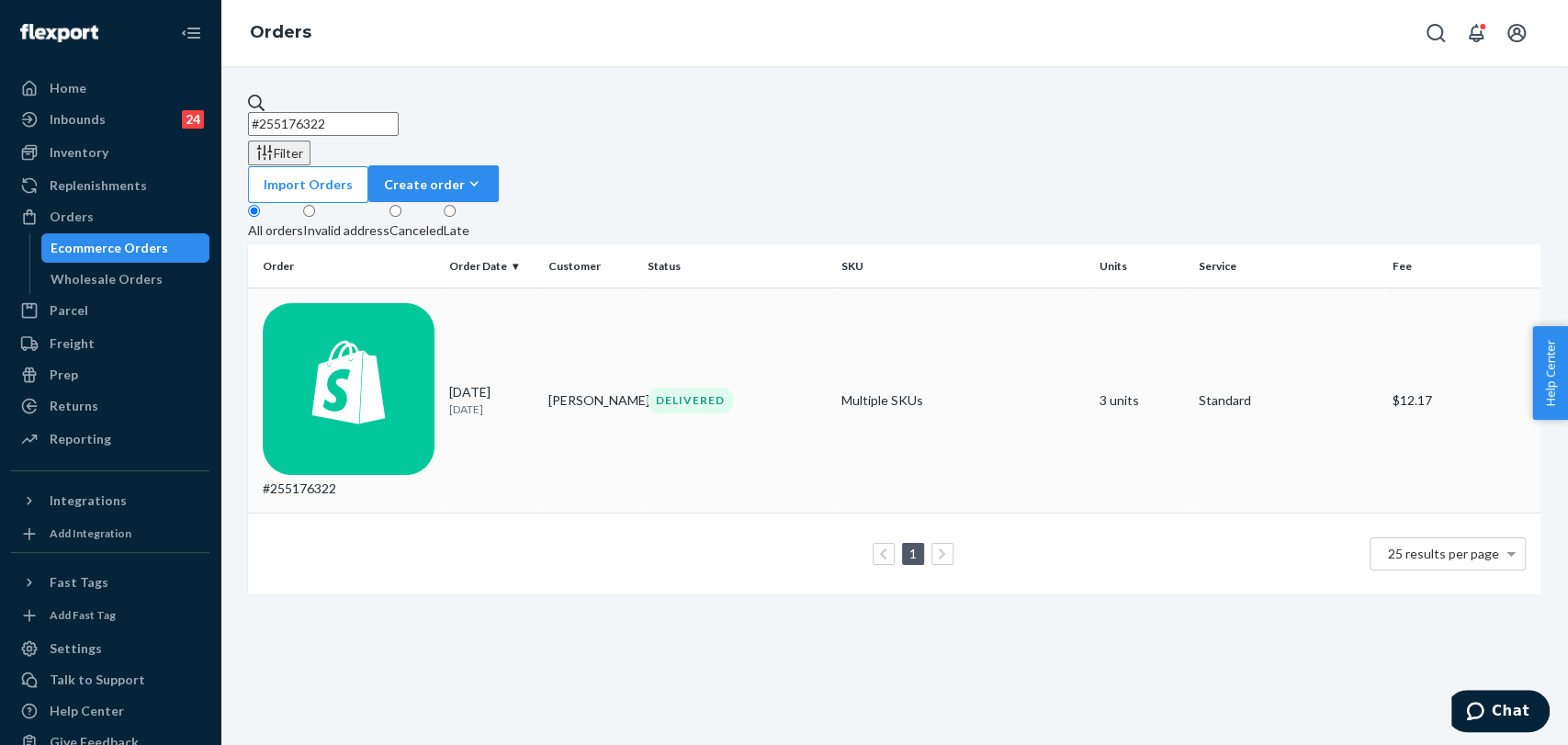
type input "#255176322"
click at [516, 383] on div "[DATE] [DATE]" at bounding box center [491, 399] width 84 height 34
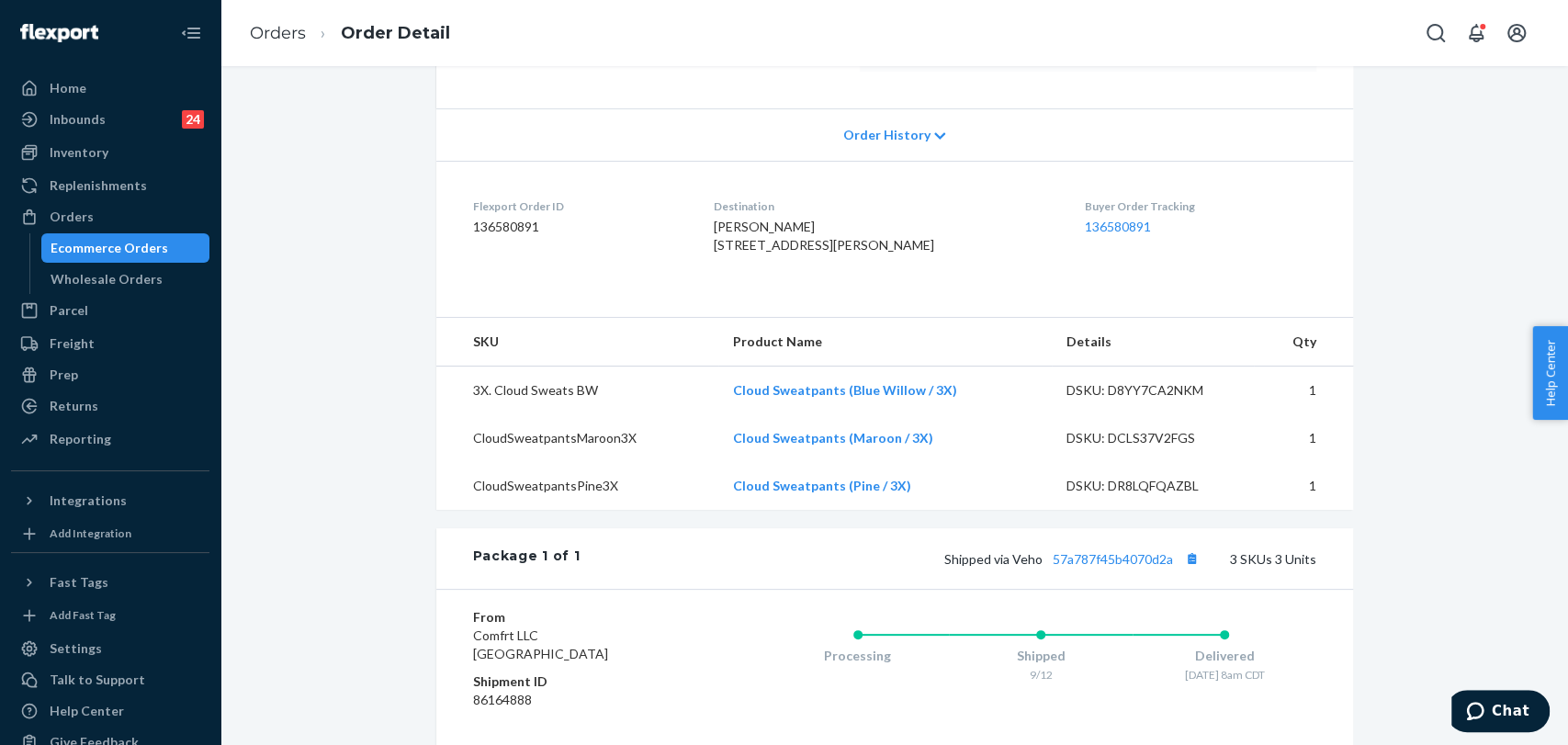
scroll to position [204, 0]
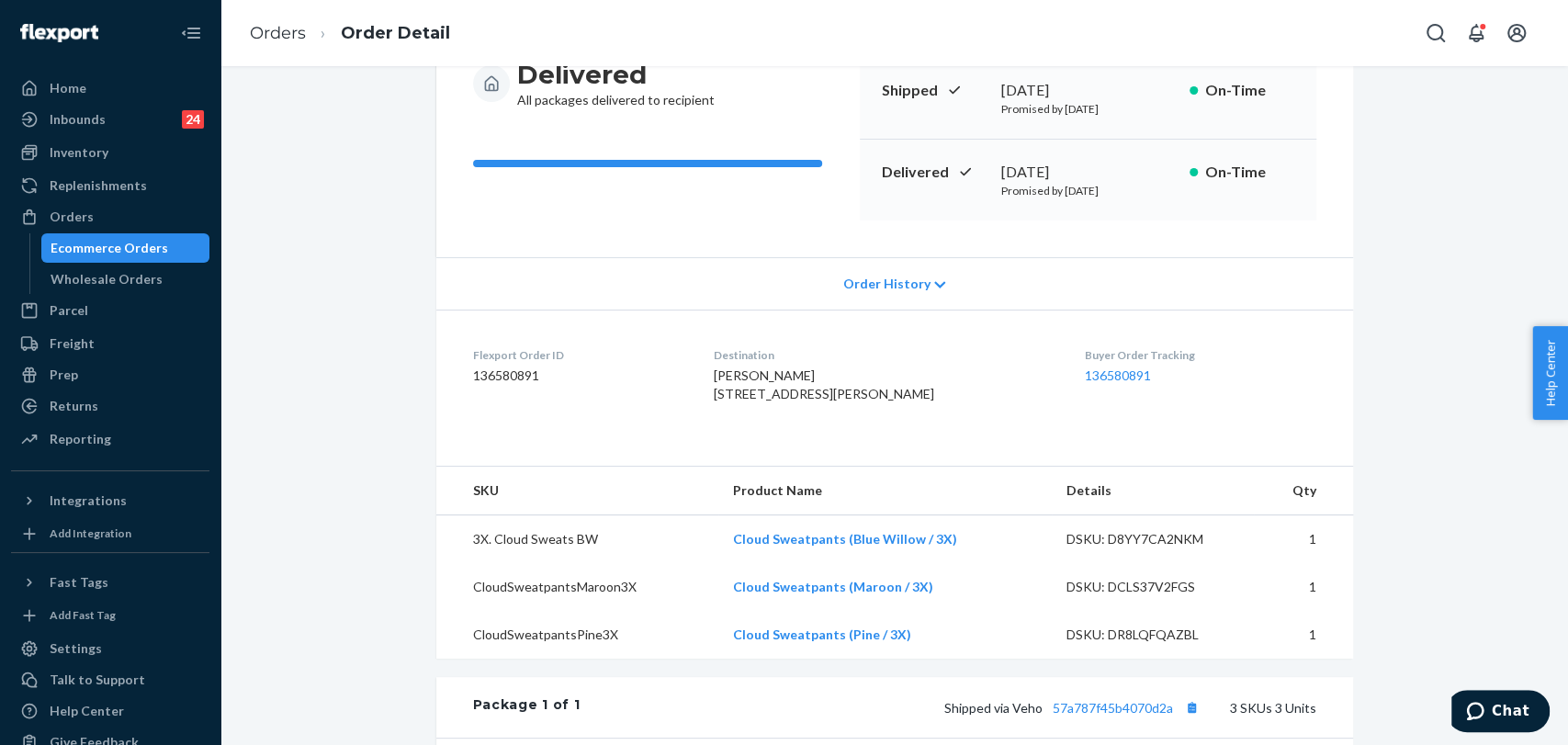
click at [888, 272] on div "Order History" at bounding box center [894, 283] width 917 height 52
